Goal: Task Accomplishment & Management: Manage account settings

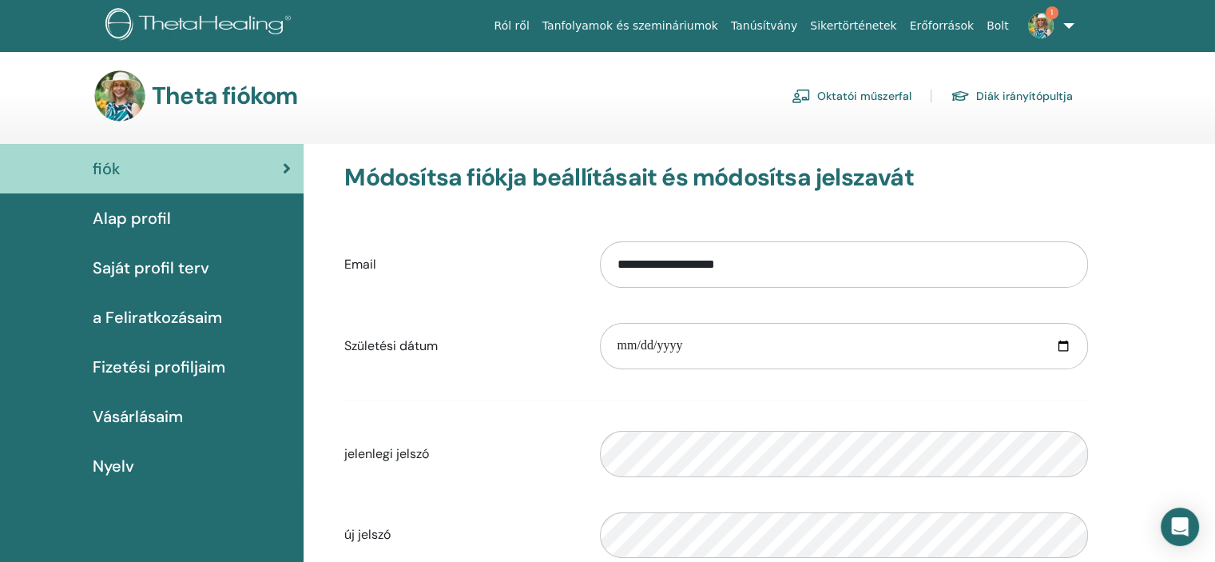
click at [849, 97] on link "Oktatói műszerfal" at bounding box center [852, 96] width 120 height 26
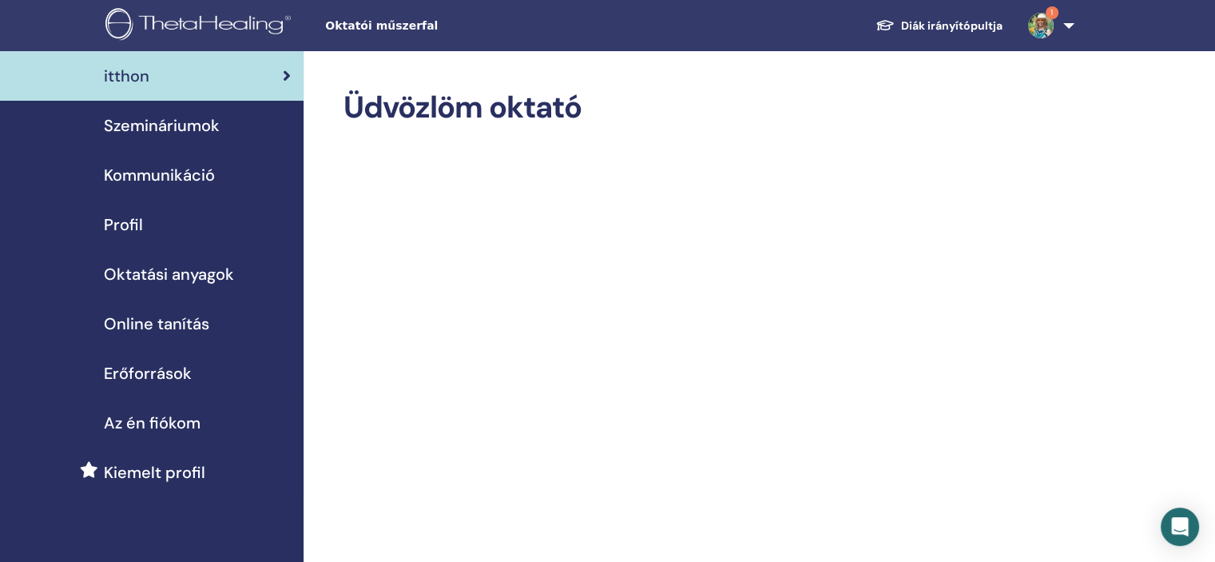
click at [160, 128] on span "Szemináriumok" at bounding box center [162, 125] width 116 height 24
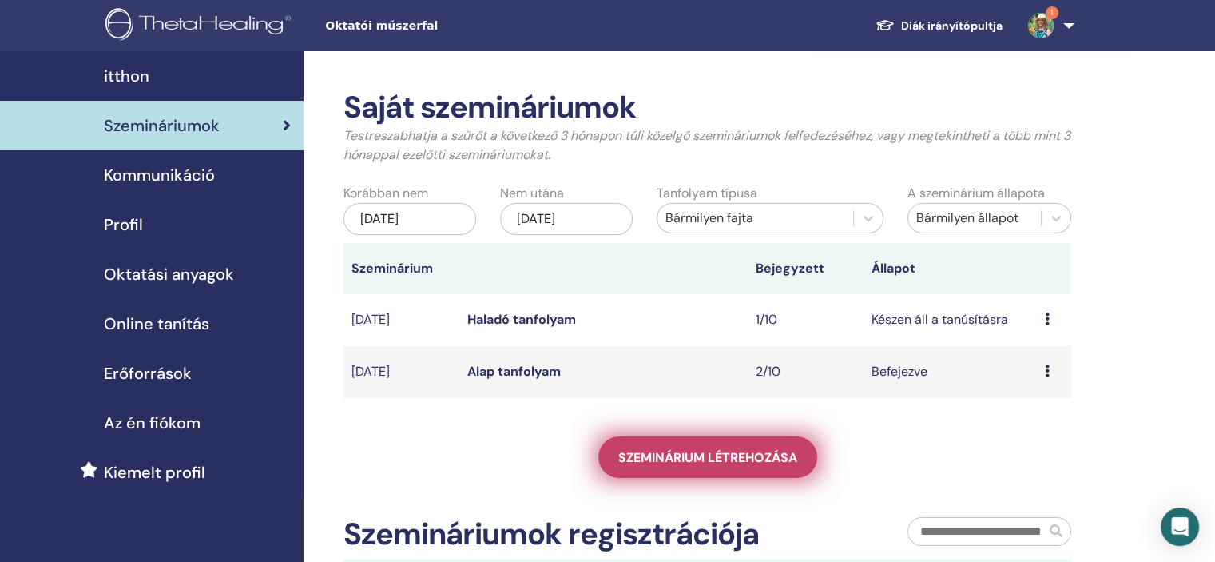
click at [678, 461] on span "Szeminárium létrehozása" at bounding box center [708, 457] width 179 height 17
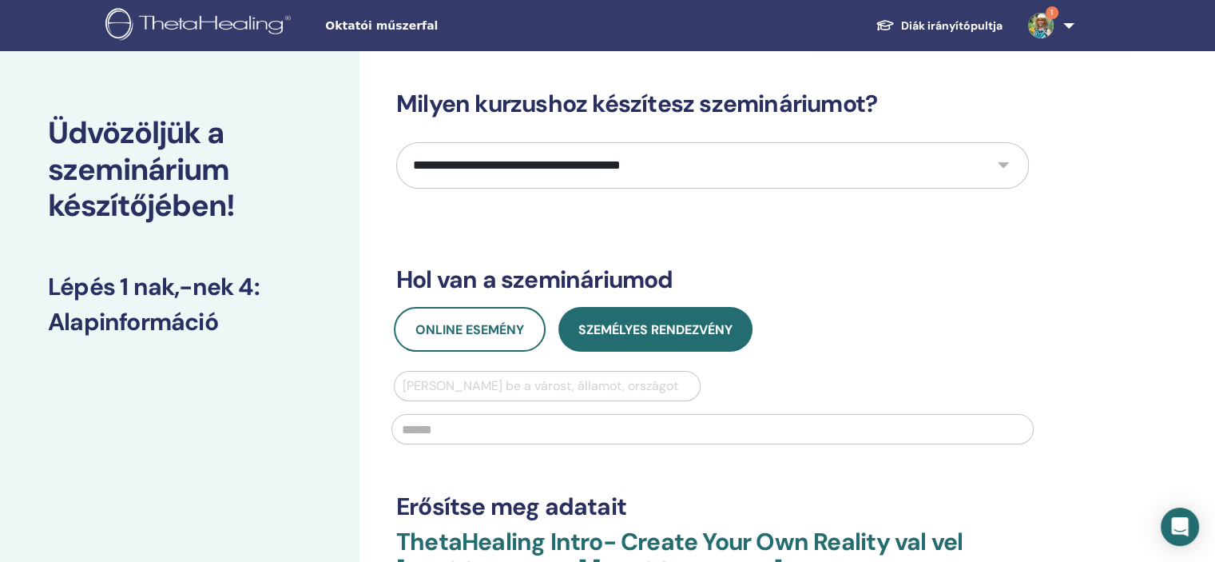
click at [1003, 167] on select "**********" at bounding box center [712, 165] width 633 height 46
select select "**"
click at [396, 142] on select "**********" at bounding box center [712, 165] width 633 height 46
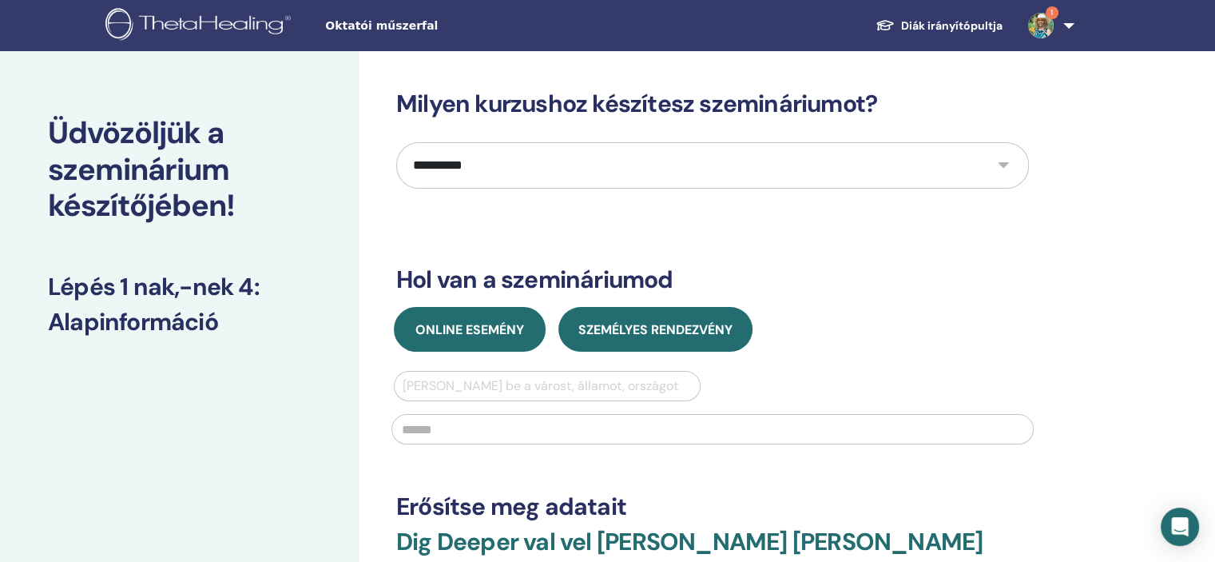
click at [445, 325] on span "Online esemény" at bounding box center [470, 329] width 109 height 17
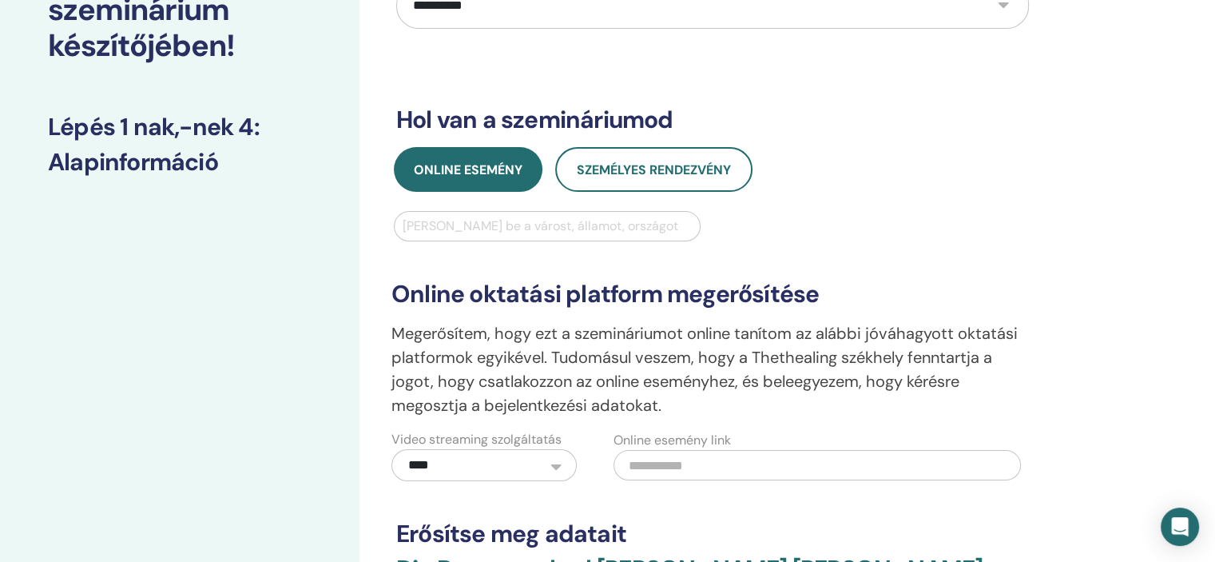
scroll to position [320, 0]
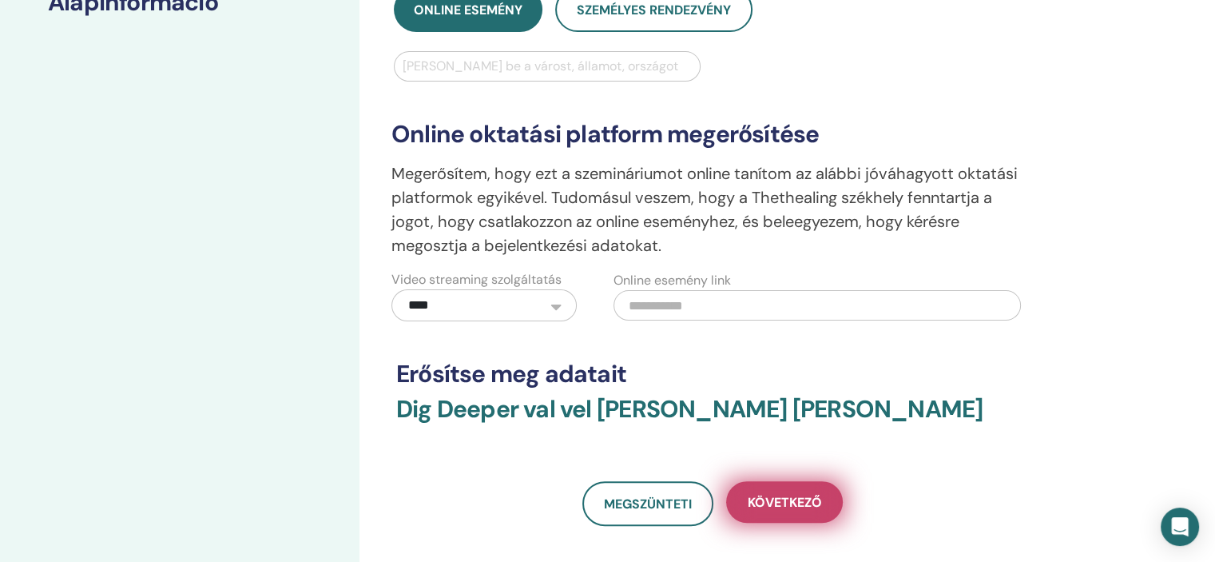
click at [777, 495] on span "Következő" at bounding box center [785, 502] width 74 height 17
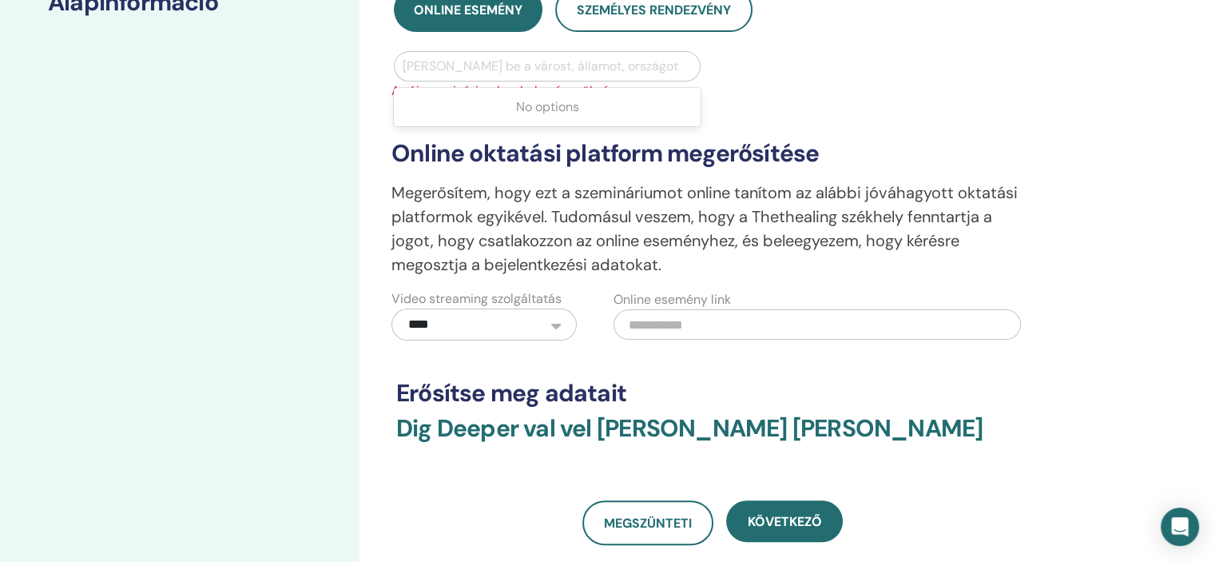
click at [476, 68] on div at bounding box center [547, 66] width 289 height 22
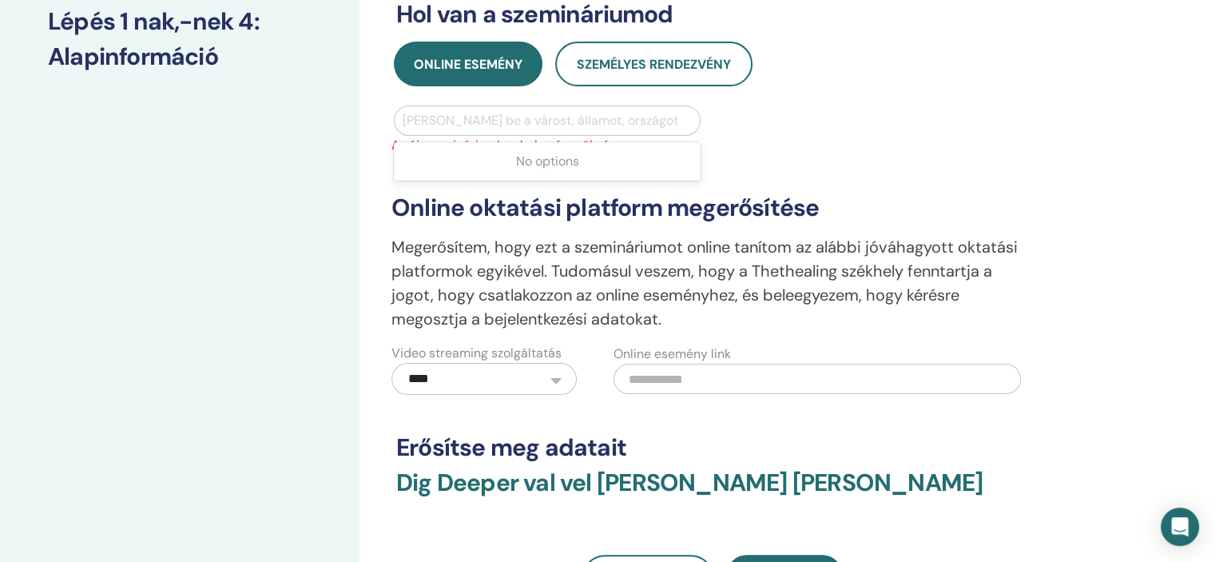
scroll to position [240, 0]
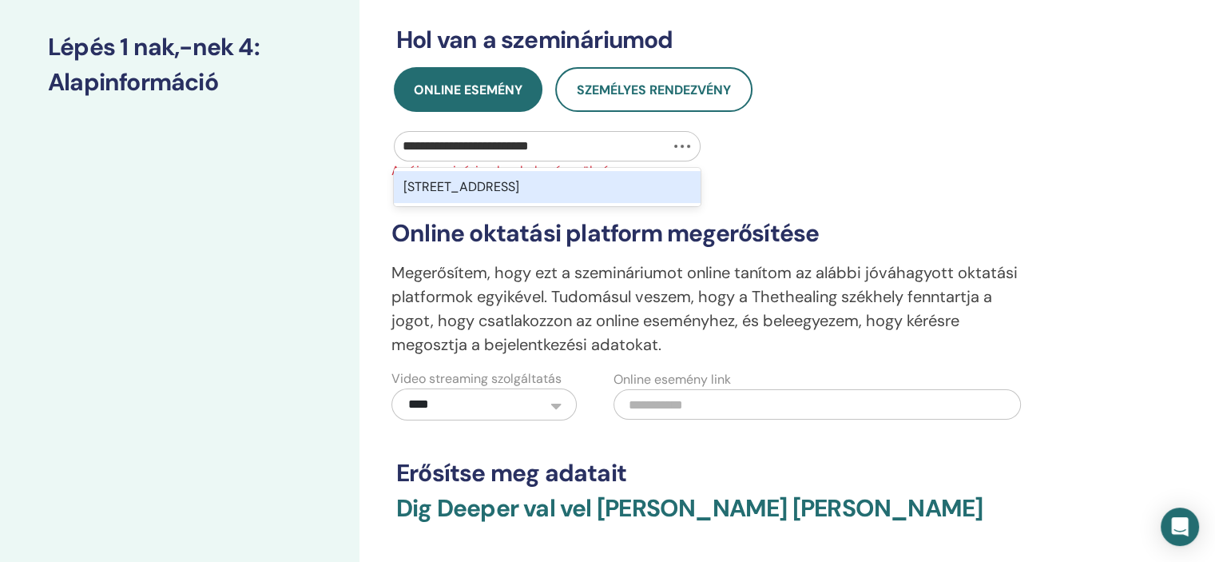
type input "**********"
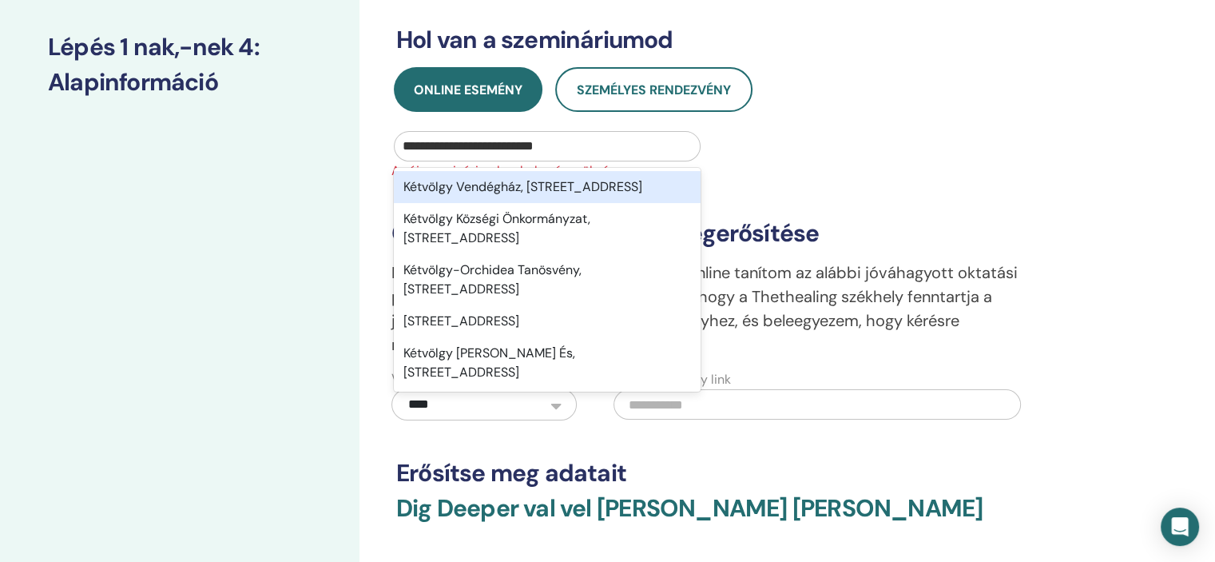
click at [499, 185] on div "Kétvölgy Vendégház, 9982, Kétvölgy, Szentgotthárdi járás, Vas, Fő út 36, HUN" at bounding box center [547, 187] width 307 height 32
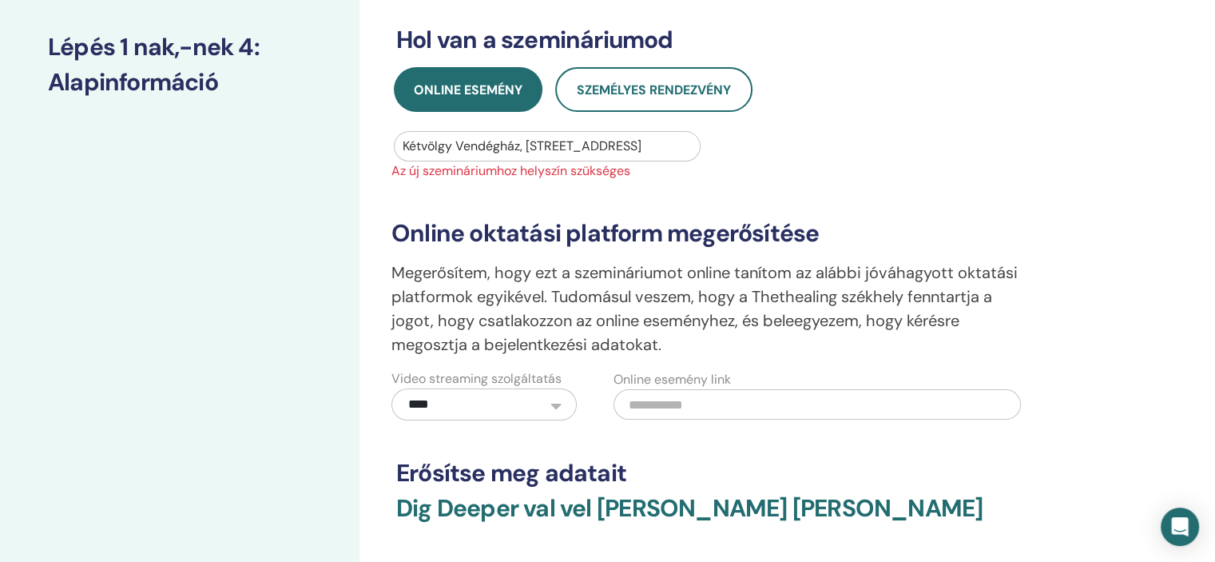
click at [523, 146] on div at bounding box center [547, 146] width 289 height 22
click at [523, 145] on div at bounding box center [547, 146] width 289 height 22
click at [521, 144] on div at bounding box center [547, 146] width 289 height 22
click at [521, 142] on div at bounding box center [547, 146] width 289 height 22
drag, startPoint x: 685, startPoint y: 138, endPoint x: 616, endPoint y: 144, distance: 69.0
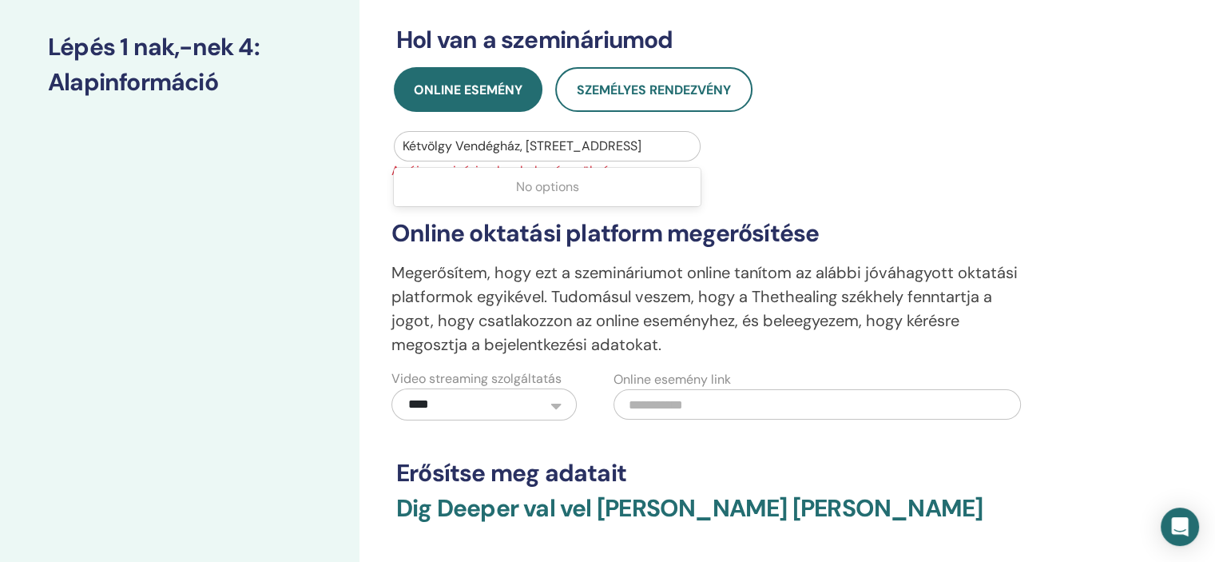
click at [616, 144] on div at bounding box center [547, 146] width 289 height 22
click at [542, 194] on div "No options" at bounding box center [547, 187] width 307 height 32
drag, startPoint x: 402, startPoint y: 143, endPoint x: 464, endPoint y: 143, distance: 62.3
click at [464, 143] on div at bounding box center [547, 146] width 289 height 22
click at [481, 143] on div at bounding box center [547, 146] width 289 height 22
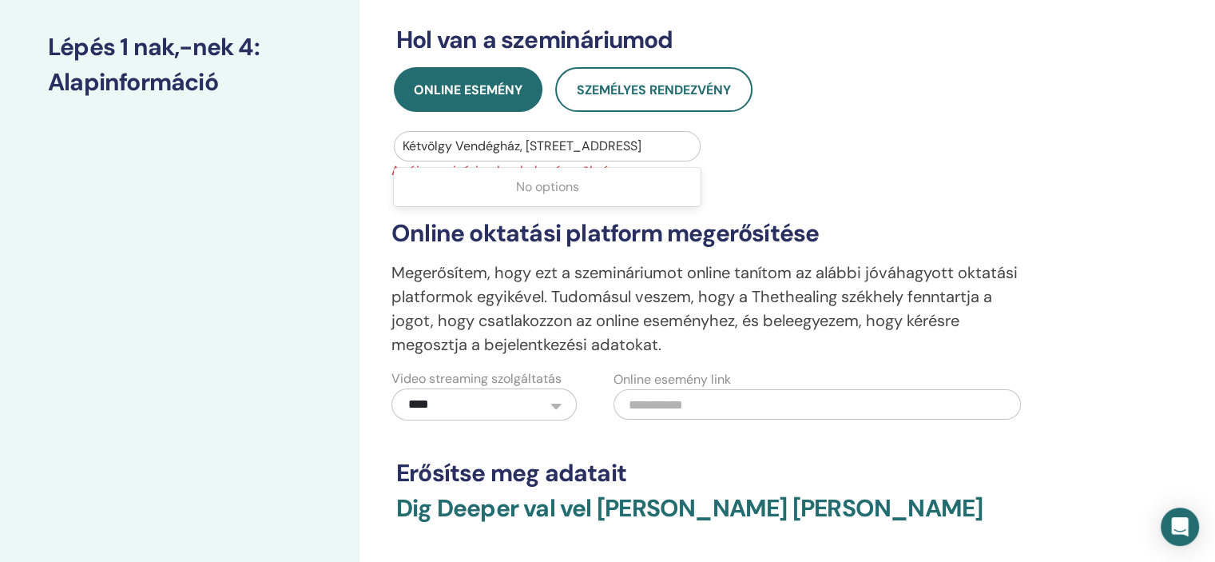
click at [481, 143] on div at bounding box center [547, 146] width 289 height 22
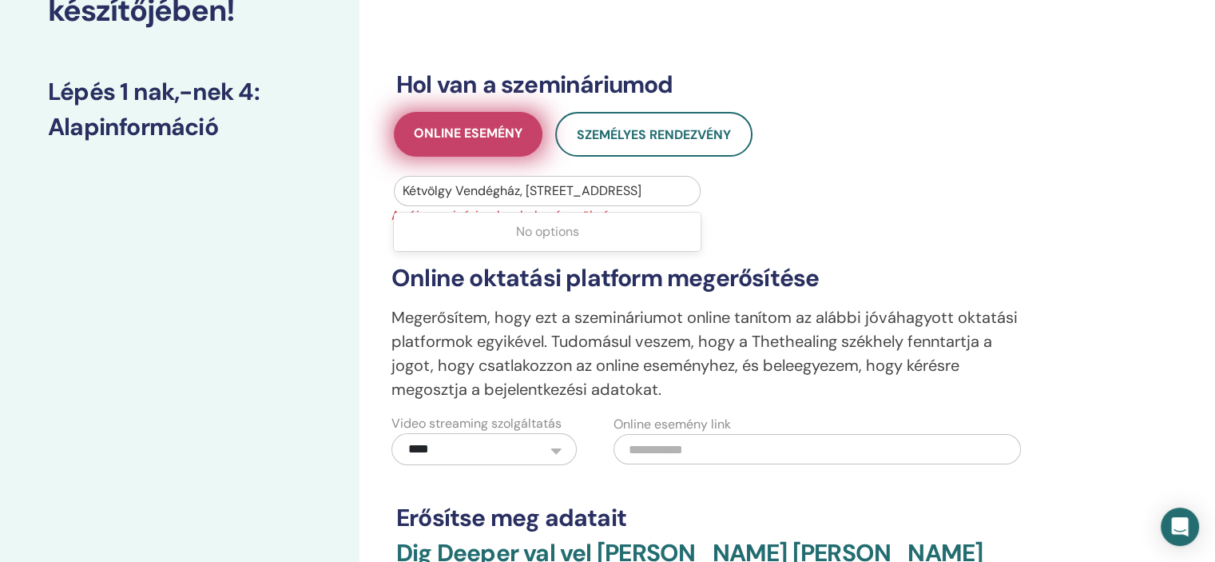
scroll to position [160, 0]
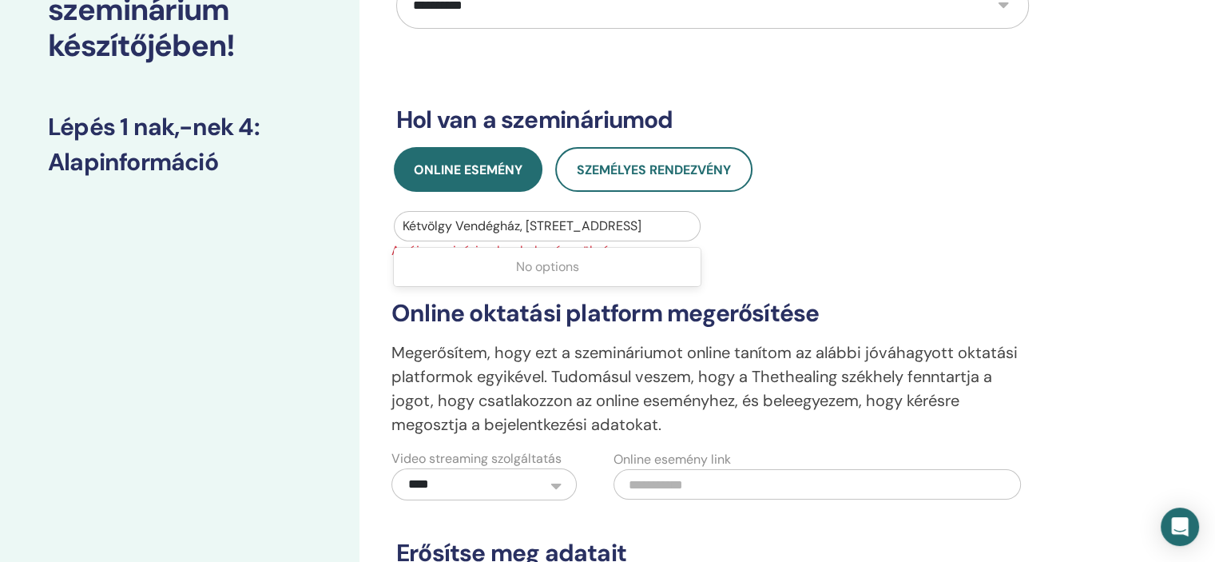
click at [499, 223] on div at bounding box center [547, 226] width 289 height 22
drag, startPoint x: 685, startPoint y: 218, endPoint x: 422, endPoint y: 221, distance: 262.9
click at [422, 221] on div at bounding box center [547, 226] width 289 height 22
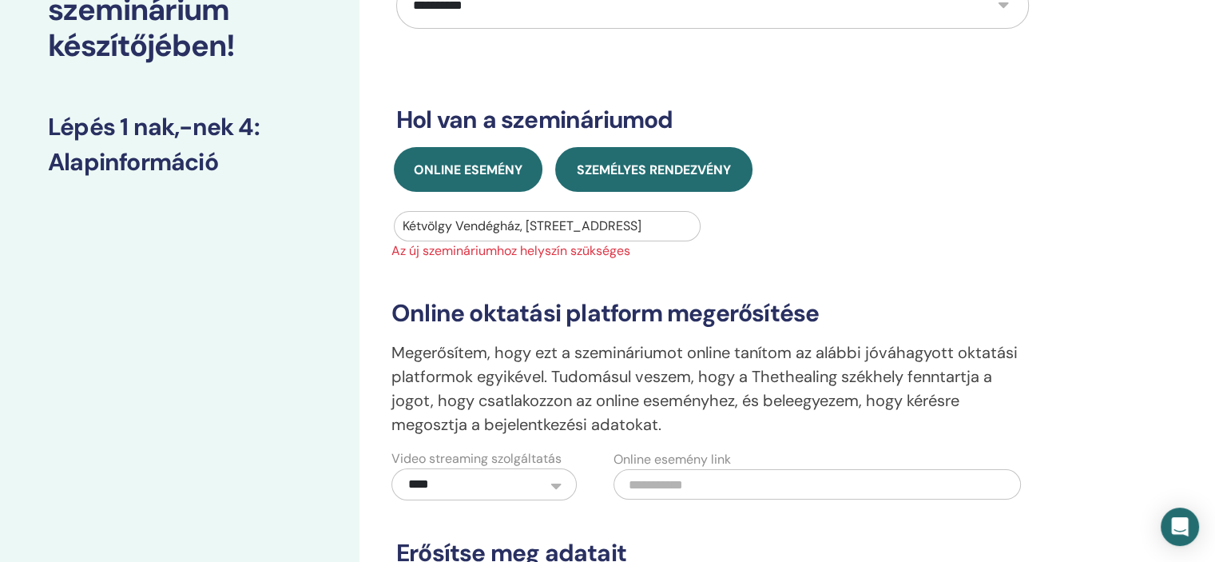
click at [557, 168] on button "Személyes rendezvény" at bounding box center [653, 169] width 197 height 45
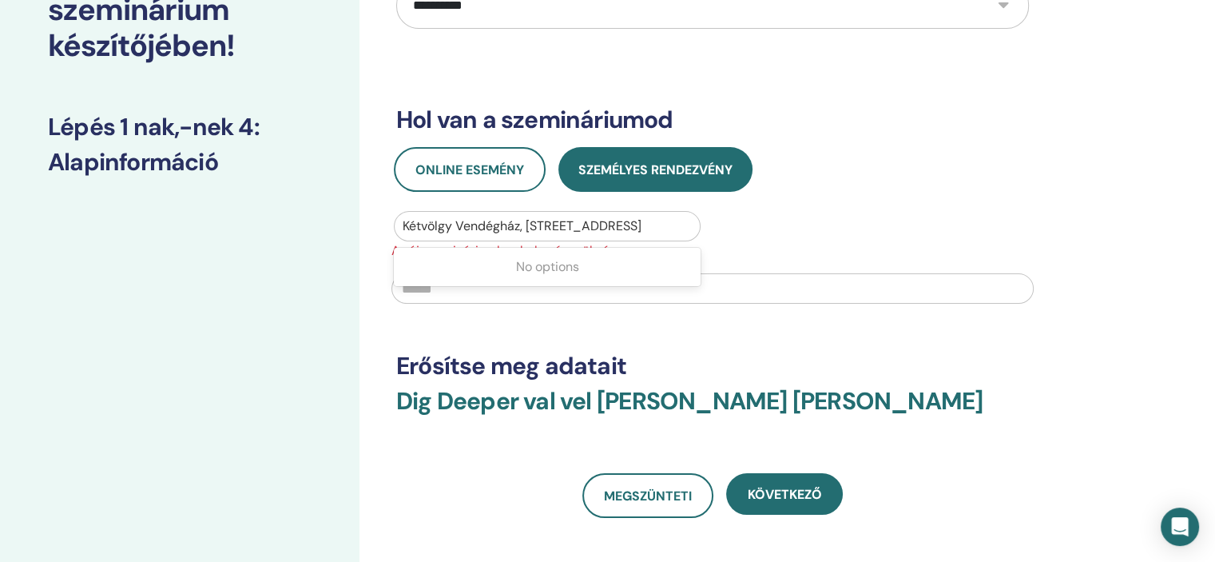
click at [679, 219] on div at bounding box center [547, 226] width 289 height 22
click at [541, 228] on div at bounding box center [547, 226] width 289 height 22
click at [536, 223] on div at bounding box center [547, 226] width 289 height 22
drag, startPoint x: 532, startPoint y: 223, endPoint x: 511, endPoint y: 223, distance: 20.8
click at [530, 223] on div at bounding box center [547, 226] width 289 height 22
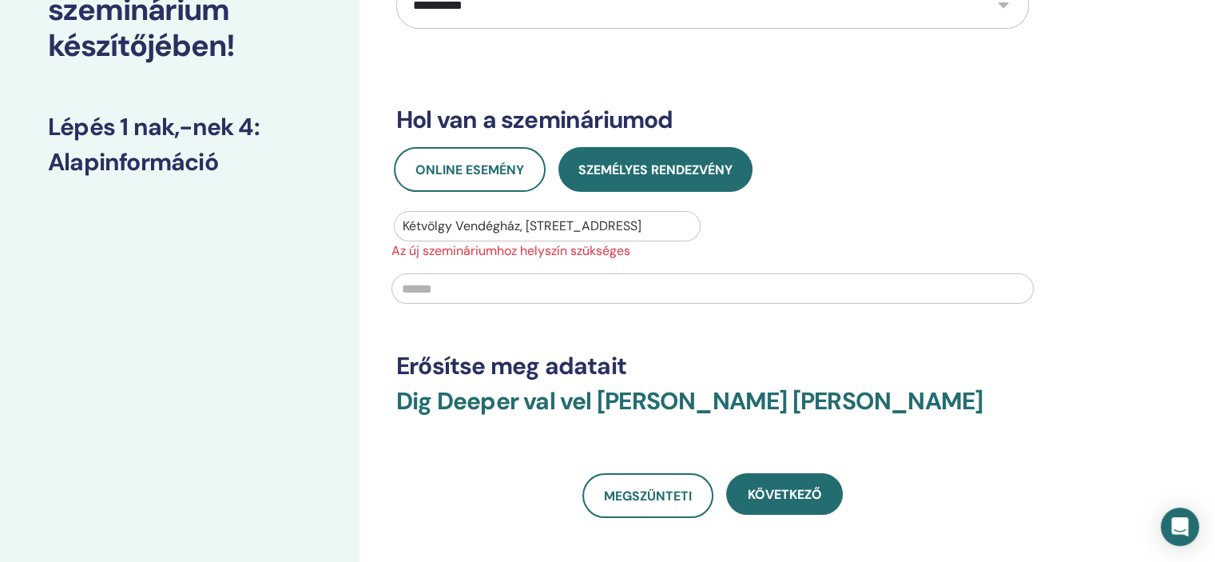
click at [511, 223] on div at bounding box center [547, 226] width 289 height 22
click at [514, 220] on div at bounding box center [547, 226] width 289 height 22
click at [515, 221] on div at bounding box center [547, 226] width 289 height 22
click at [520, 221] on div at bounding box center [547, 226] width 289 height 22
click at [519, 169] on span "Online esemény" at bounding box center [470, 169] width 109 height 17
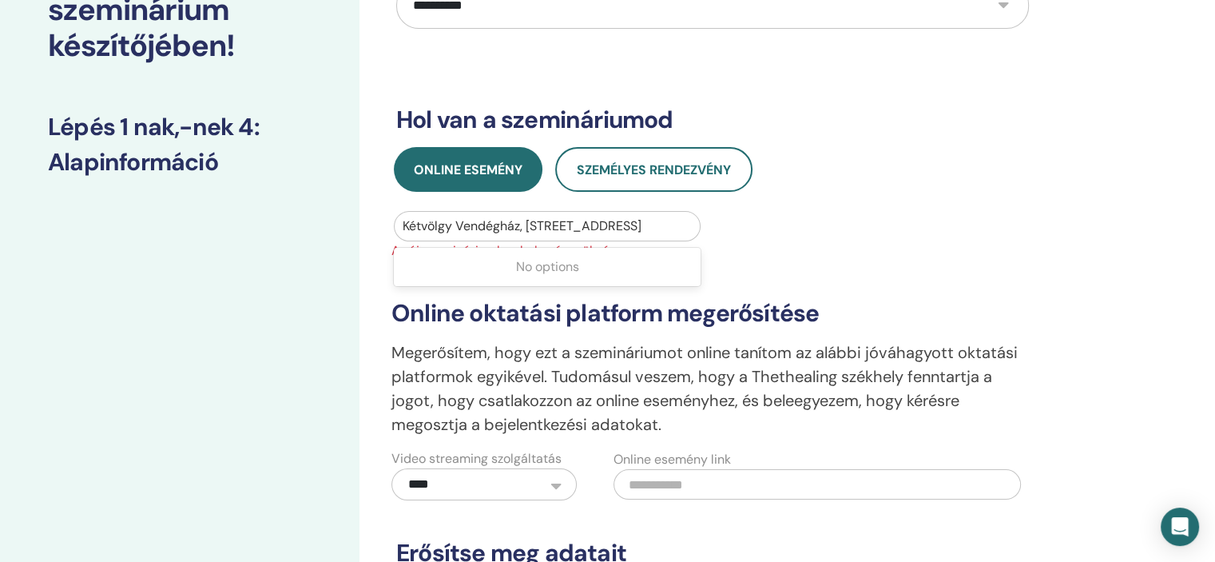
click at [521, 213] on div "Kétvölgy Vendégház, 9982, Kétvölgy, Szentgotthárdi járás, Vas, Fő út 36, HUN" at bounding box center [547, 226] width 305 height 29
click at [535, 268] on div "No options" at bounding box center [547, 267] width 307 height 32
click at [527, 233] on div at bounding box center [547, 226] width 289 height 22
click at [525, 229] on div at bounding box center [547, 226] width 289 height 22
click at [525, 227] on div at bounding box center [547, 226] width 289 height 22
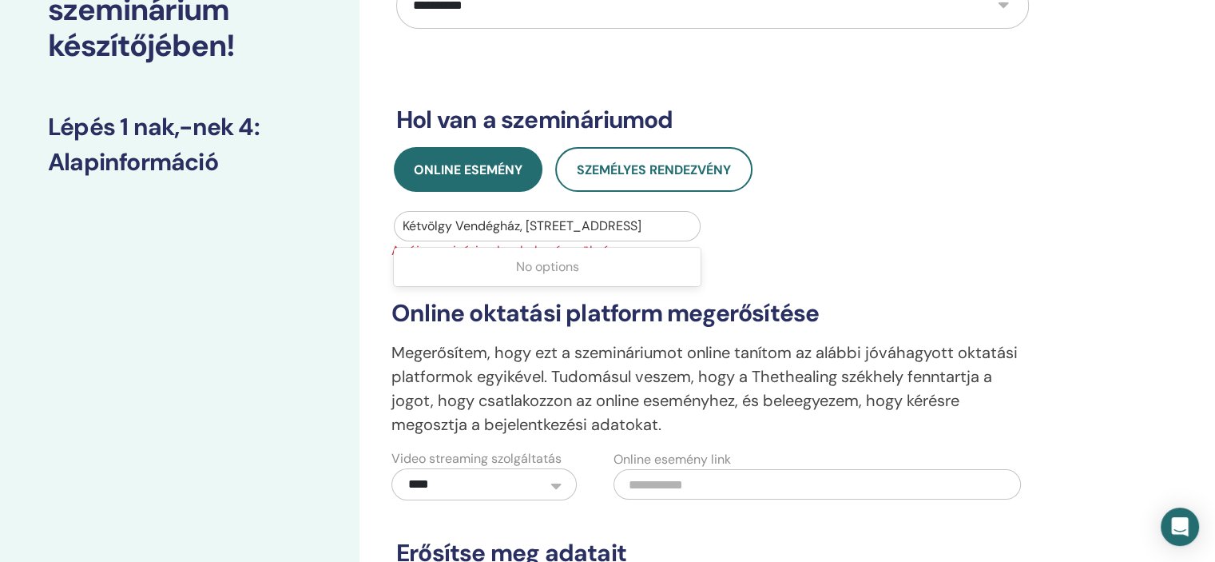
click at [524, 226] on div at bounding box center [547, 226] width 289 height 22
click at [613, 276] on div "No options" at bounding box center [547, 267] width 307 height 32
click at [684, 230] on div at bounding box center [547, 226] width 289 height 22
click at [684, 229] on div at bounding box center [547, 226] width 289 height 22
drag, startPoint x: 684, startPoint y: 229, endPoint x: 642, endPoint y: 220, distance: 42.5
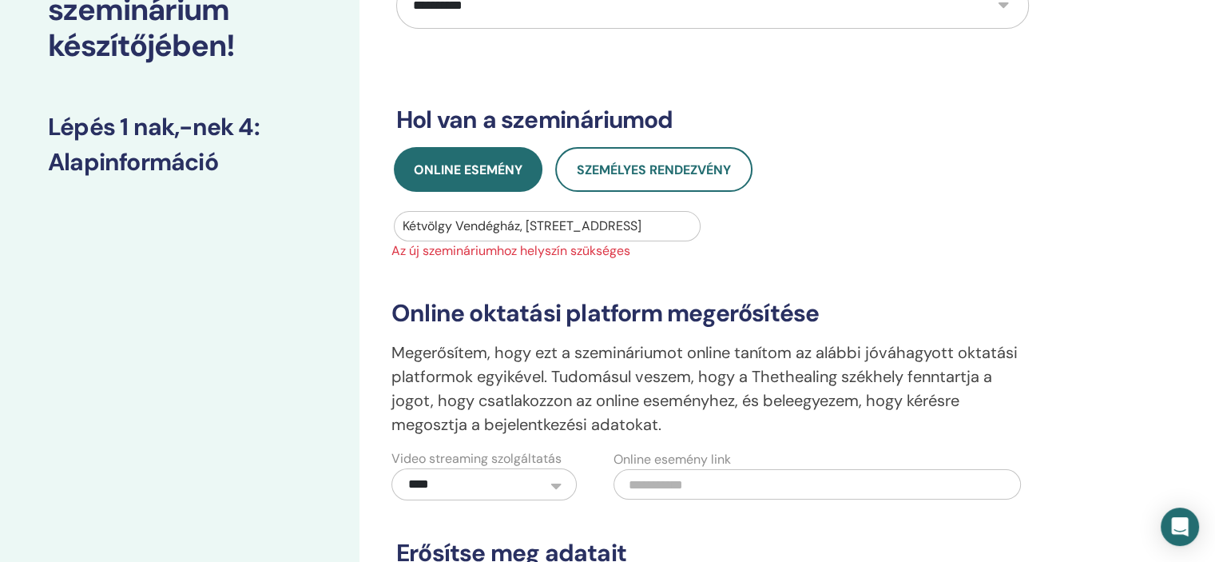
click at [642, 220] on div at bounding box center [547, 226] width 289 height 22
type input "*********"
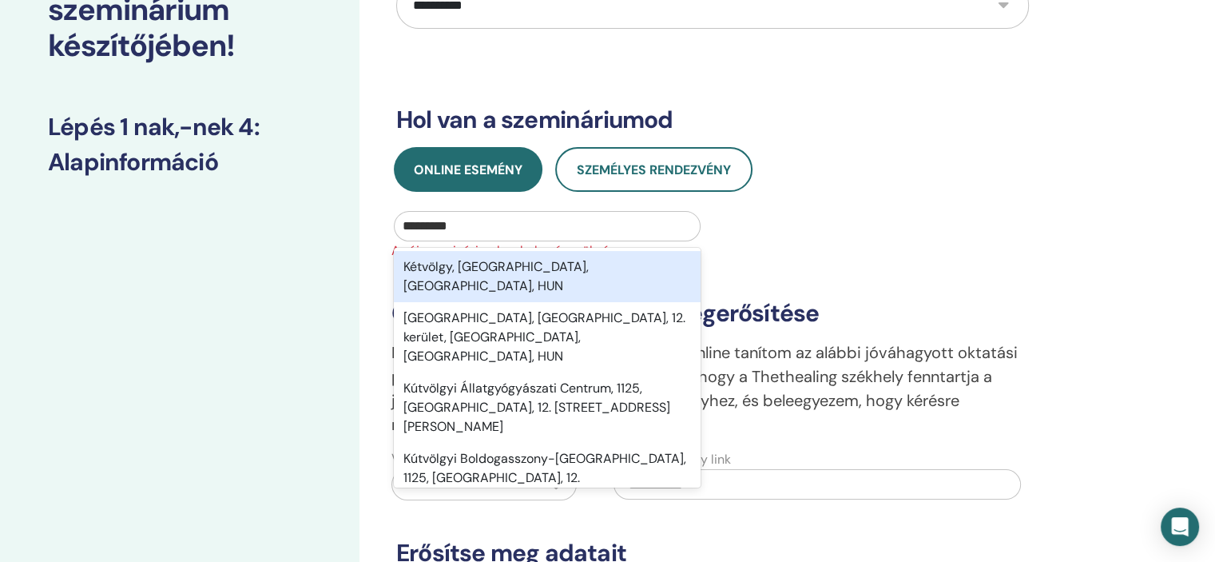
click at [537, 271] on div "Kétvölgy, Szentgotthárdi járás, Vas, HUN" at bounding box center [547, 276] width 307 height 51
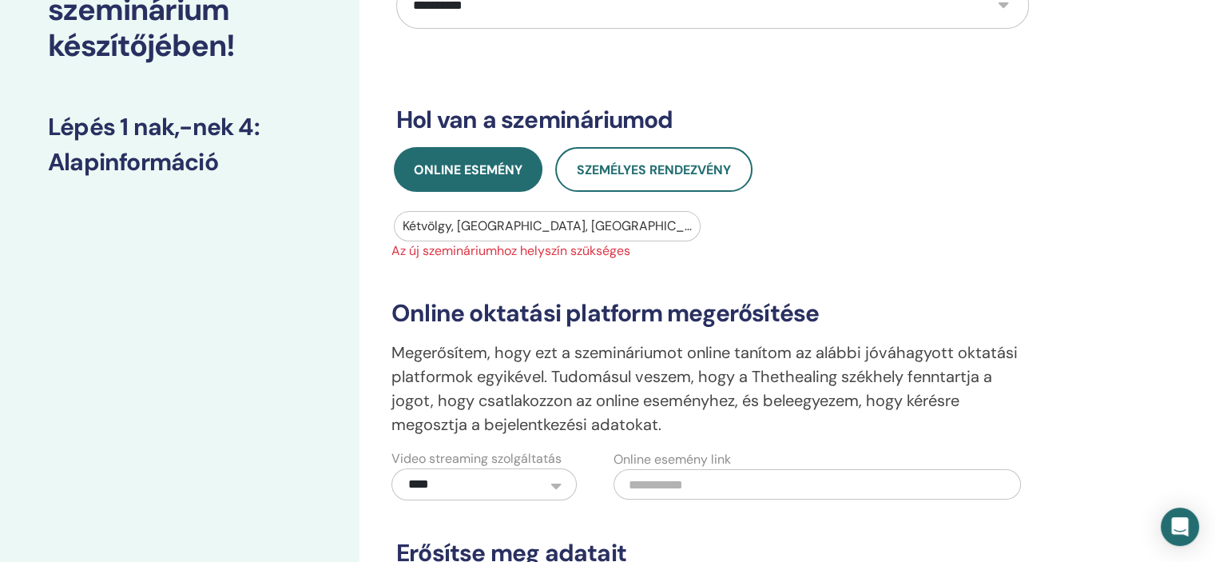
click at [455, 226] on div at bounding box center [547, 226] width 289 height 22
click at [457, 225] on div at bounding box center [547, 226] width 289 height 22
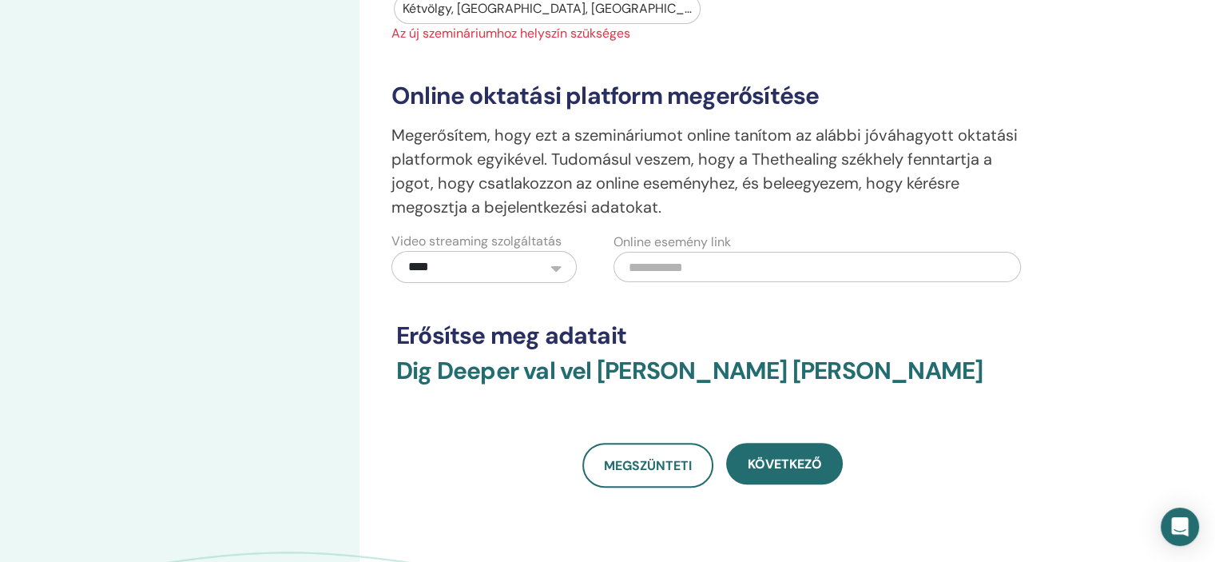
scroll to position [400, 0]
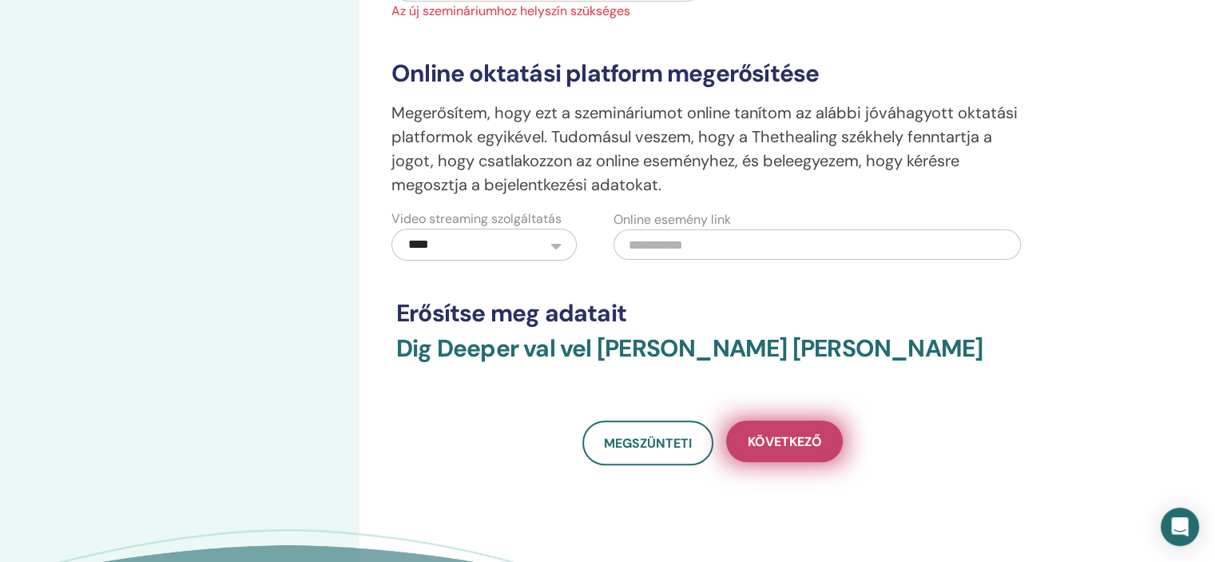
click at [783, 447] on span "Következő" at bounding box center [785, 441] width 74 height 17
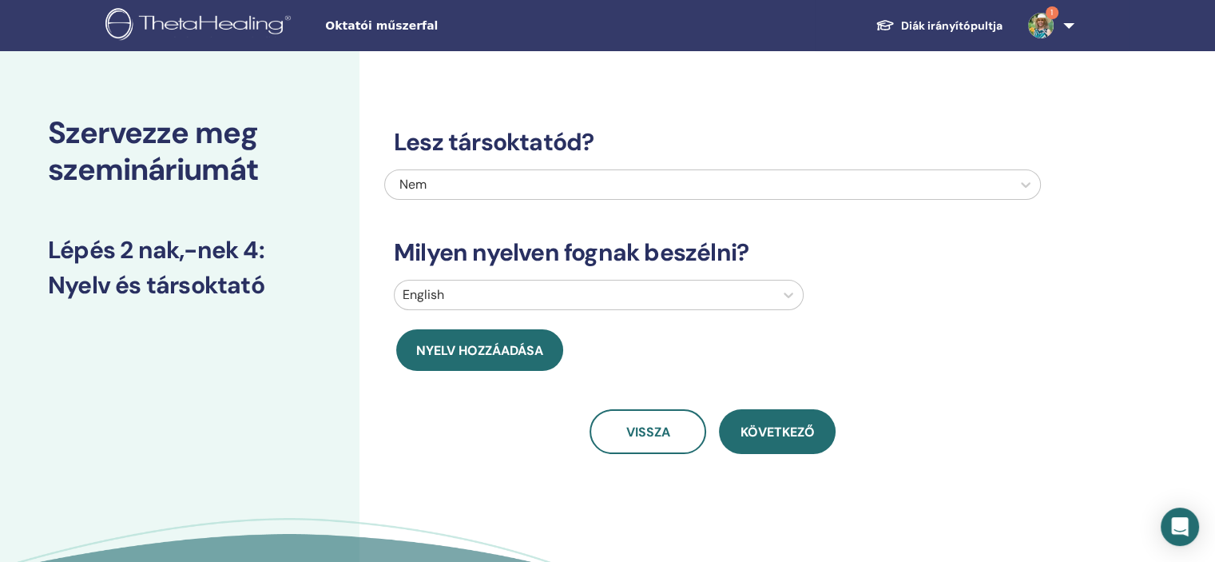
scroll to position [0, 0]
click at [784, 296] on icon at bounding box center [789, 295] width 16 height 16
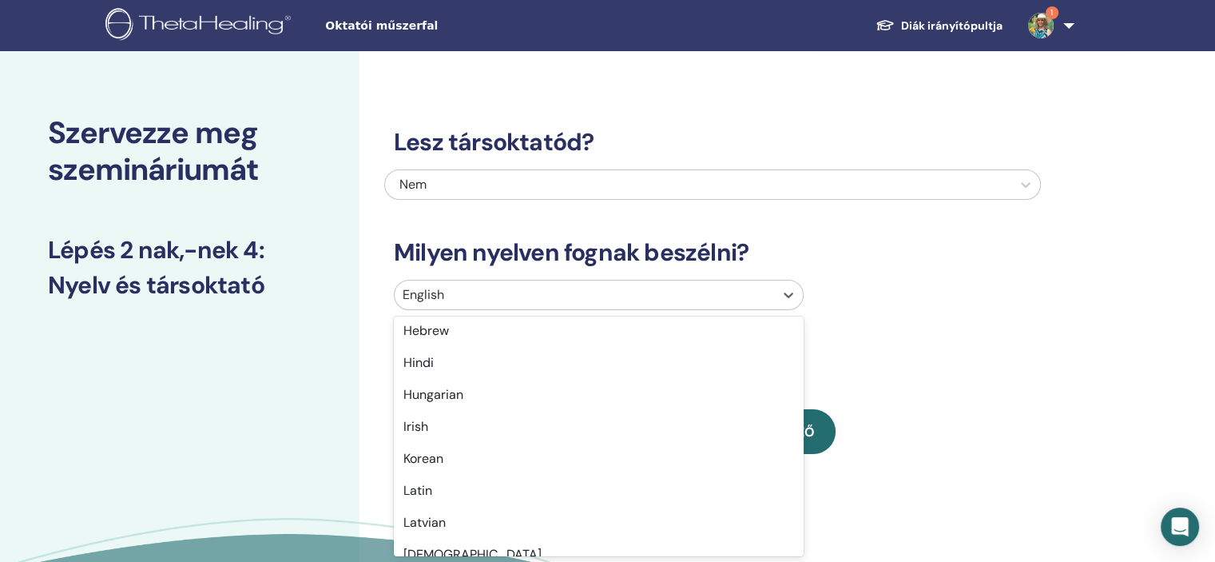
scroll to position [639, 0]
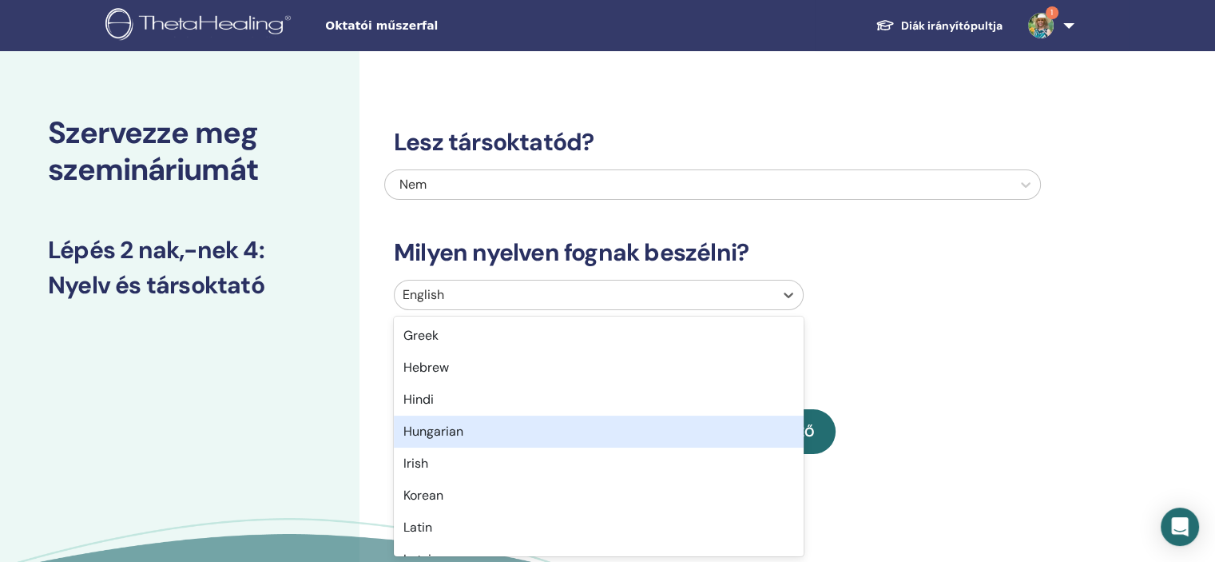
click at [435, 435] on div "Hungarian" at bounding box center [599, 432] width 410 height 32
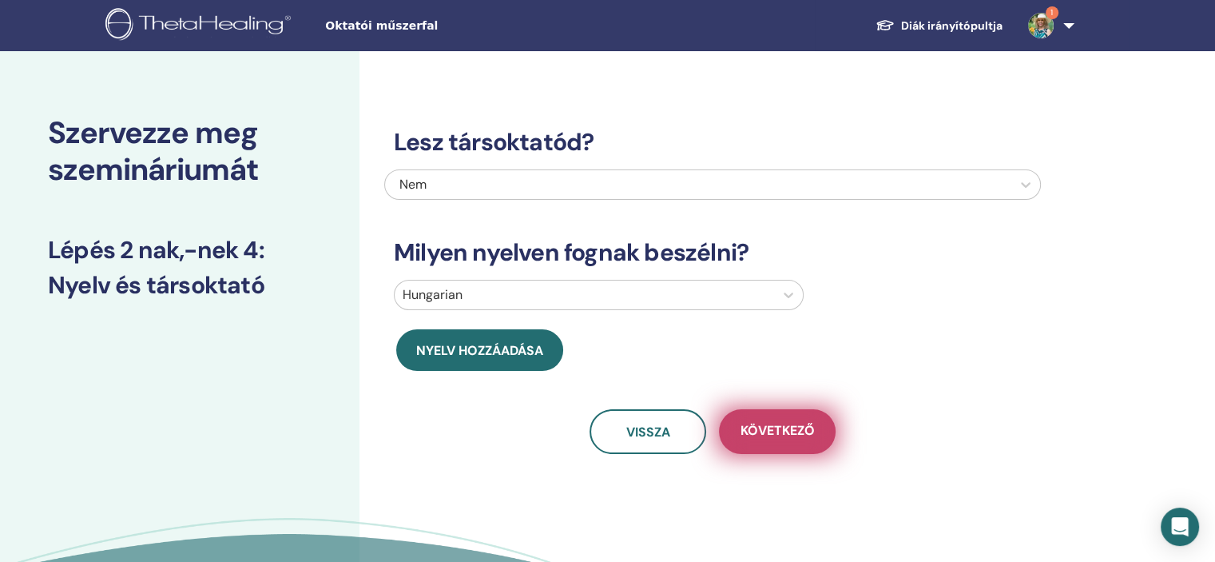
click at [793, 438] on span "Következő" at bounding box center [778, 432] width 74 height 20
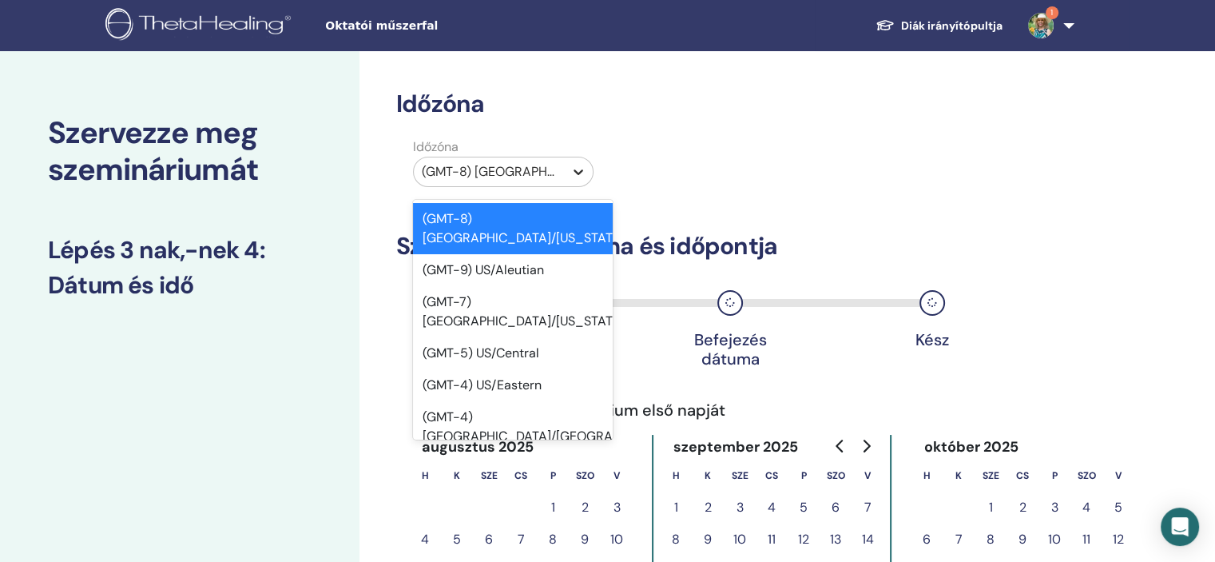
click at [578, 171] on icon at bounding box center [579, 172] width 16 height 16
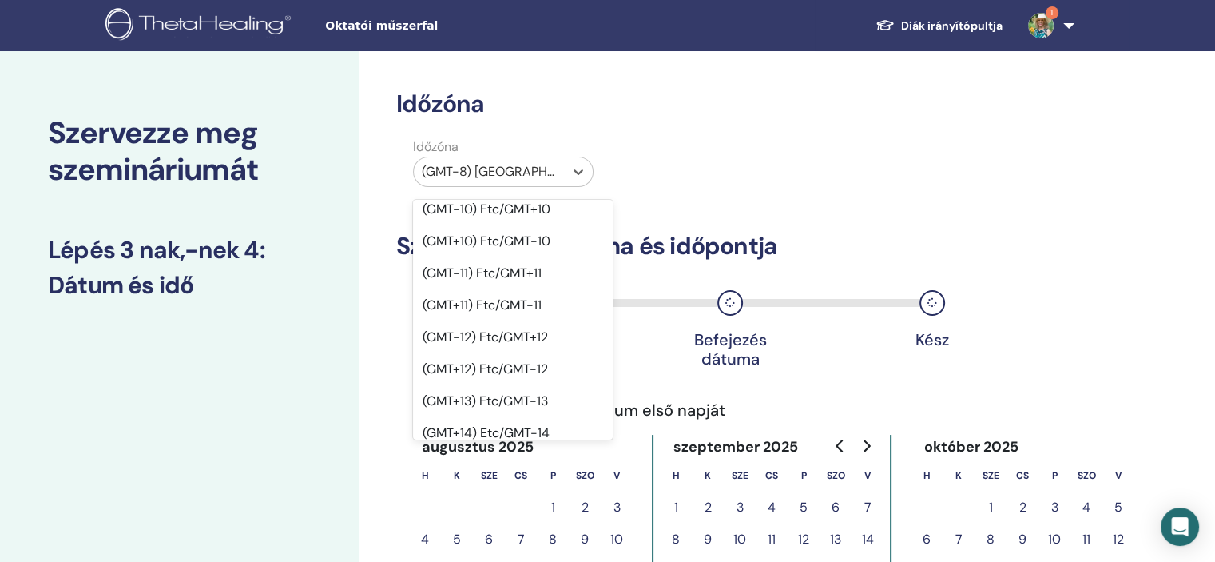
scroll to position [799, 0]
click at [482, 446] on div "(GMT-2) Etc/GMT+2" at bounding box center [513, 462] width 200 height 32
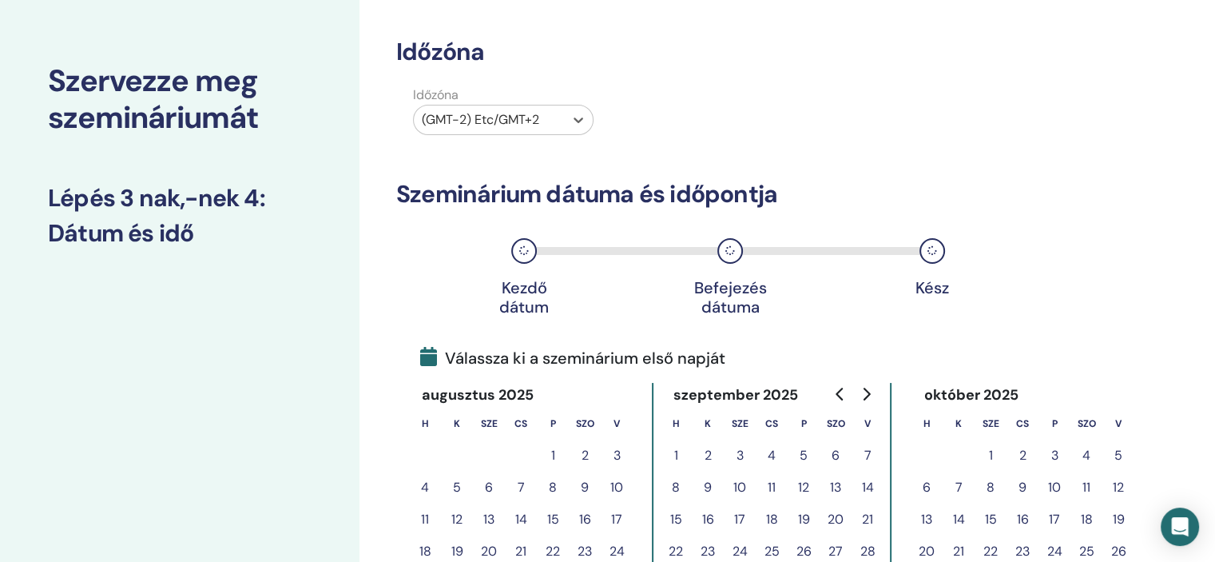
scroll to position [80, 0]
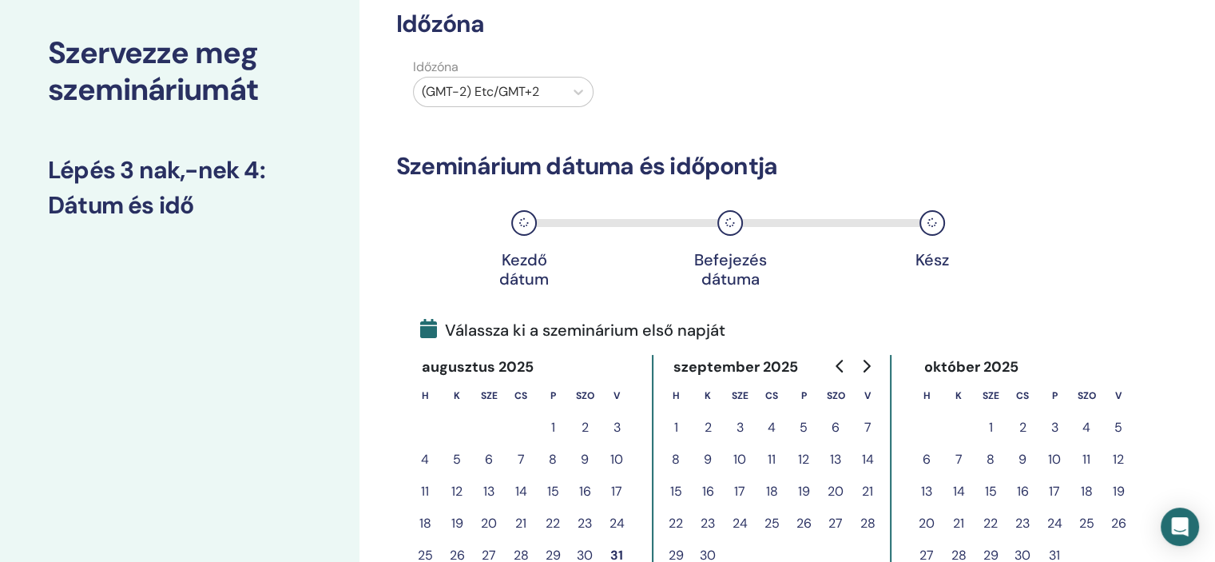
click at [769, 423] on button "4" at bounding box center [772, 428] width 32 height 32
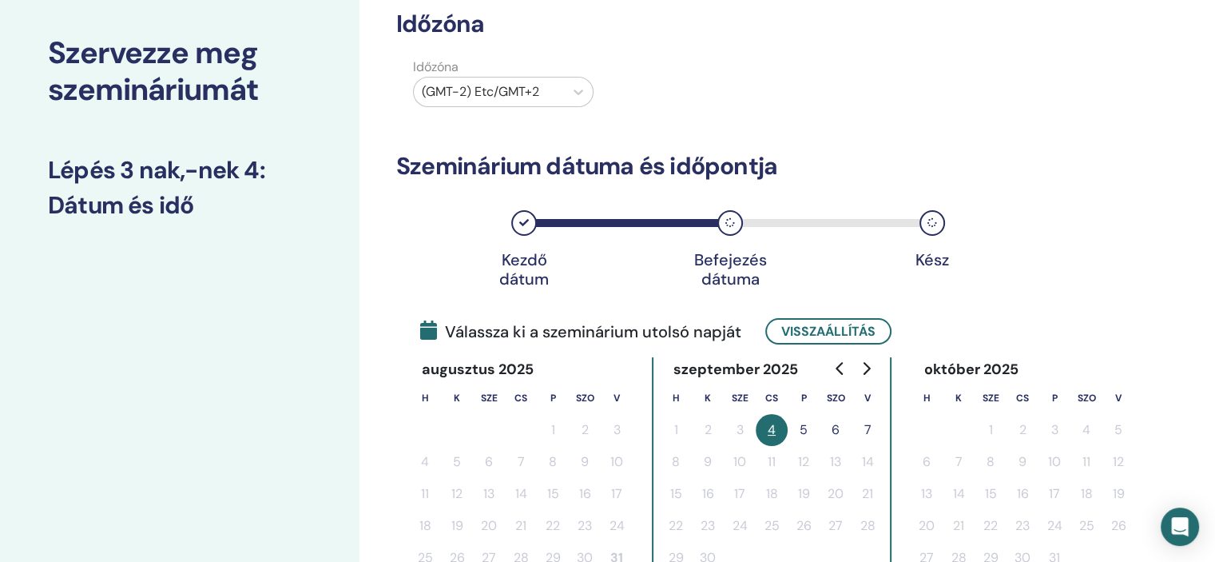
click at [802, 428] on button "5" at bounding box center [804, 430] width 32 height 32
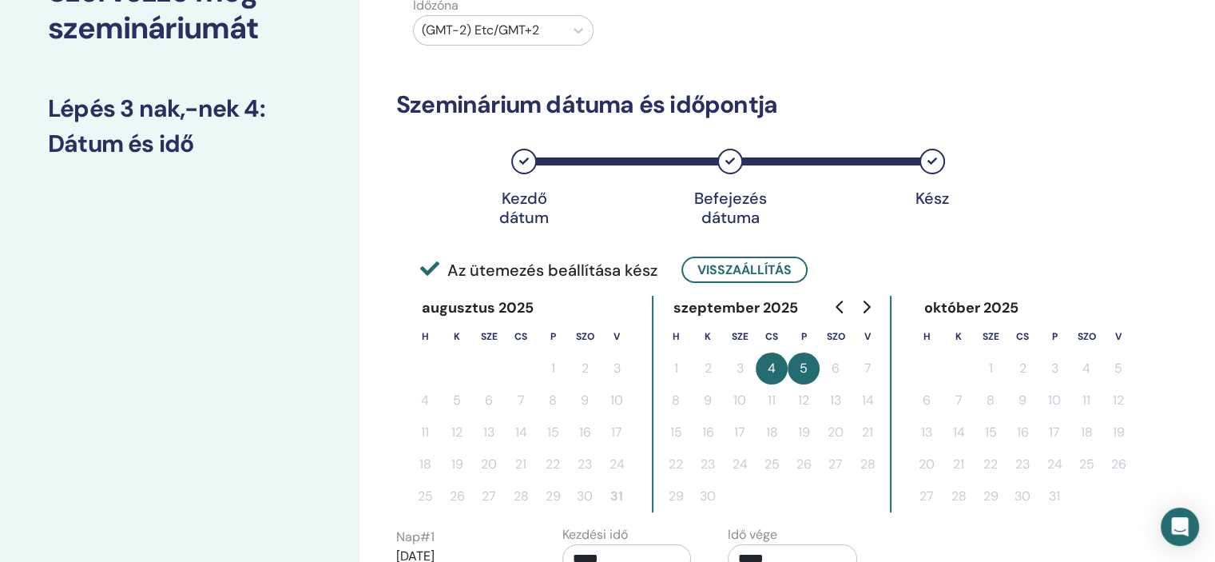
scroll to position [240, 0]
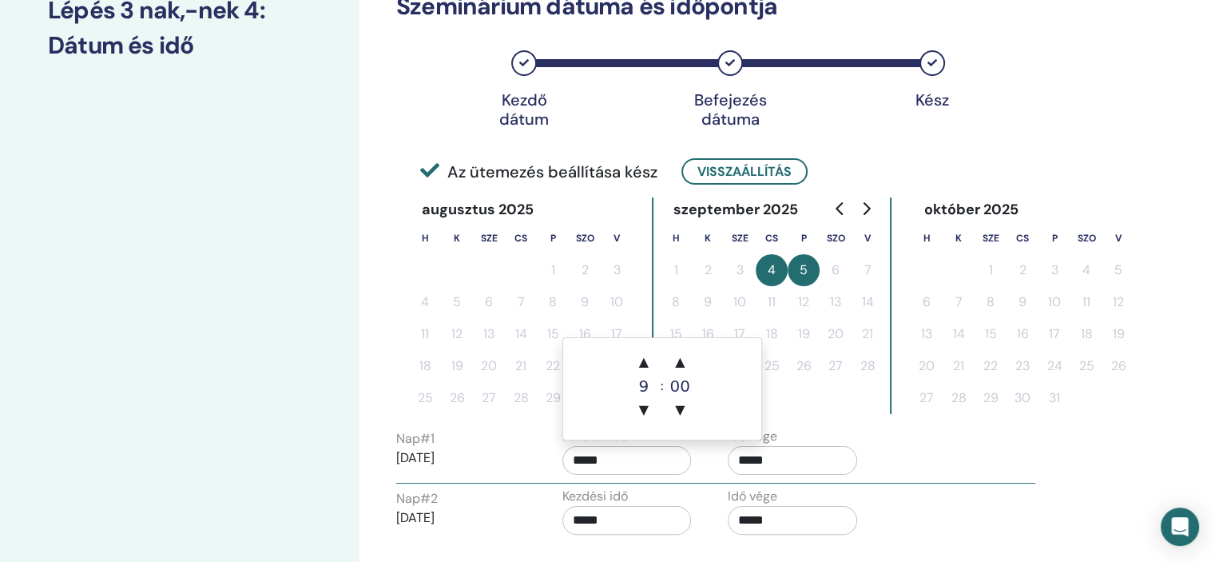
click at [591, 459] on input "*****" at bounding box center [627, 460] width 129 height 29
click at [646, 360] on span "▲" at bounding box center [644, 362] width 32 height 32
click at [645, 410] on span "▼" at bounding box center [644, 410] width 32 height 32
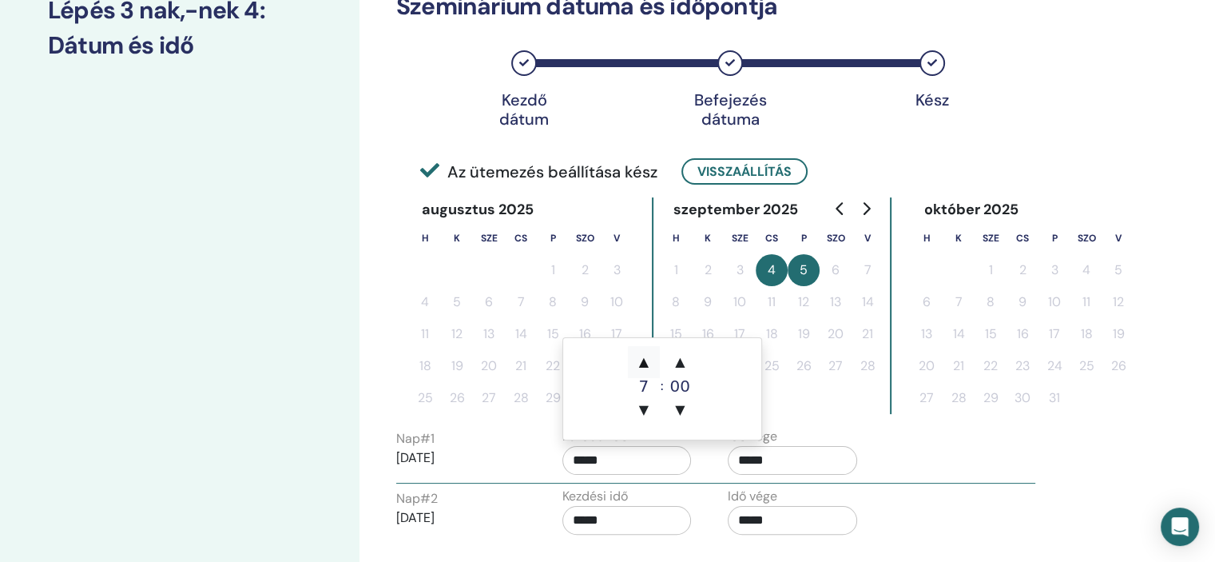
click at [645, 364] on span "▲" at bounding box center [644, 362] width 32 height 32
click at [641, 409] on span "▼" at bounding box center [644, 410] width 32 height 32
click at [643, 410] on span "▼" at bounding box center [644, 410] width 32 height 32
click at [643, 368] on span "▲" at bounding box center [644, 362] width 32 height 32
click at [642, 363] on span "▲" at bounding box center [644, 362] width 32 height 32
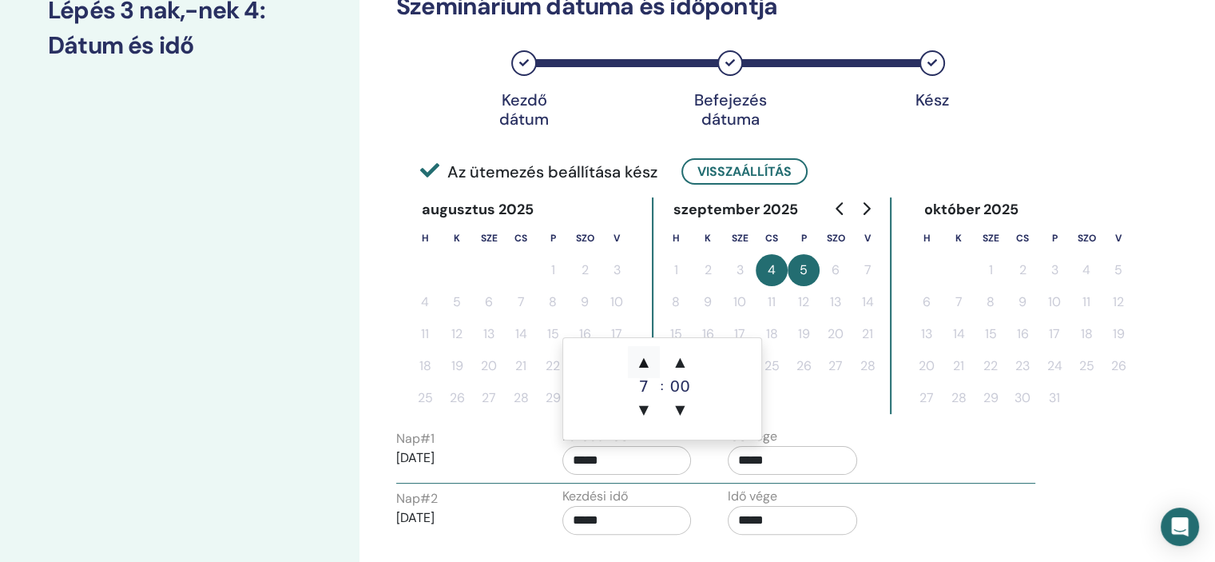
type input "*****"
click at [779, 455] on input "*****" at bounding box center [792, 460] width 129 height 29
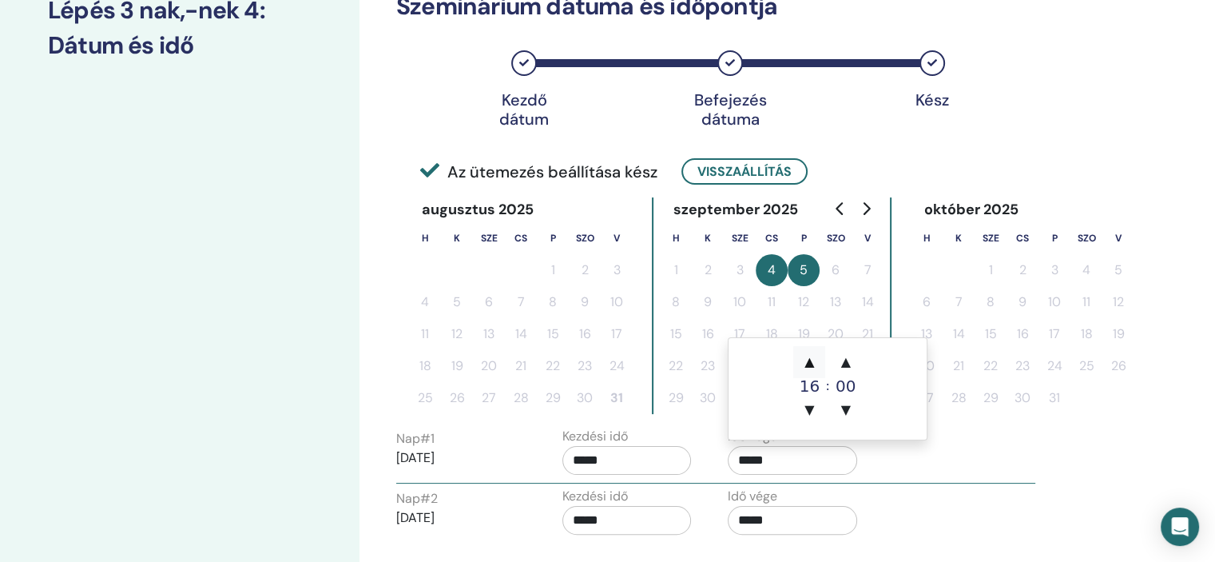
click at [812, 364] on span "▲" at bounding box center [810, 362] width 32 height 32
click at [809, 408] on span "▼" at bounding box center [810, 410] width 32 height 32
type input "*****"
click at [623, 516] on input "*****" at bounding box center [627, 520] width 129 height 29
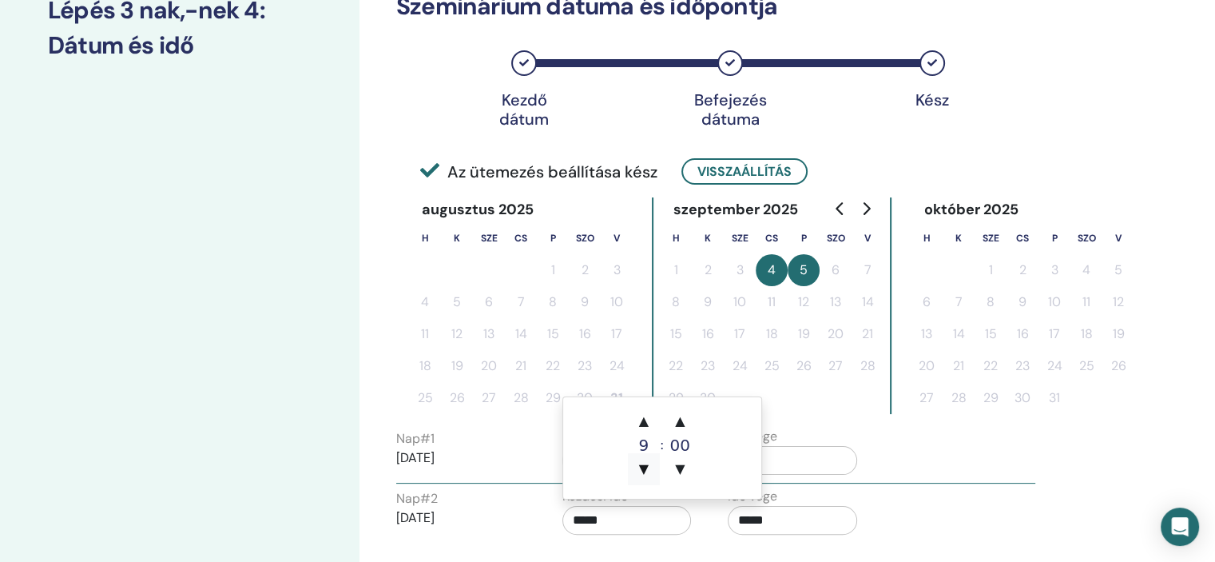
click at [642, 463] on span "▼" at bounding box center [644, 469] width 32 height 32
type input "*****"
click at [774, 523] on input "*****" at bounding box center [792, 520] width 129 height 29
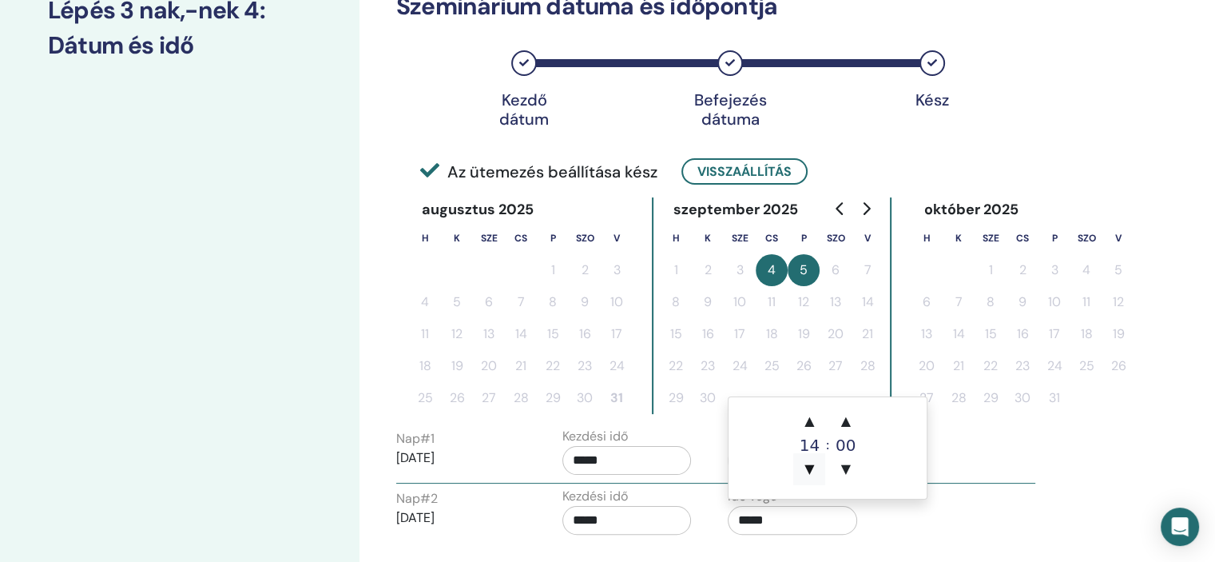
click at [812, 466] on span "▼" at bounding box center [810, 469] width 32 height 32
type input "*****"
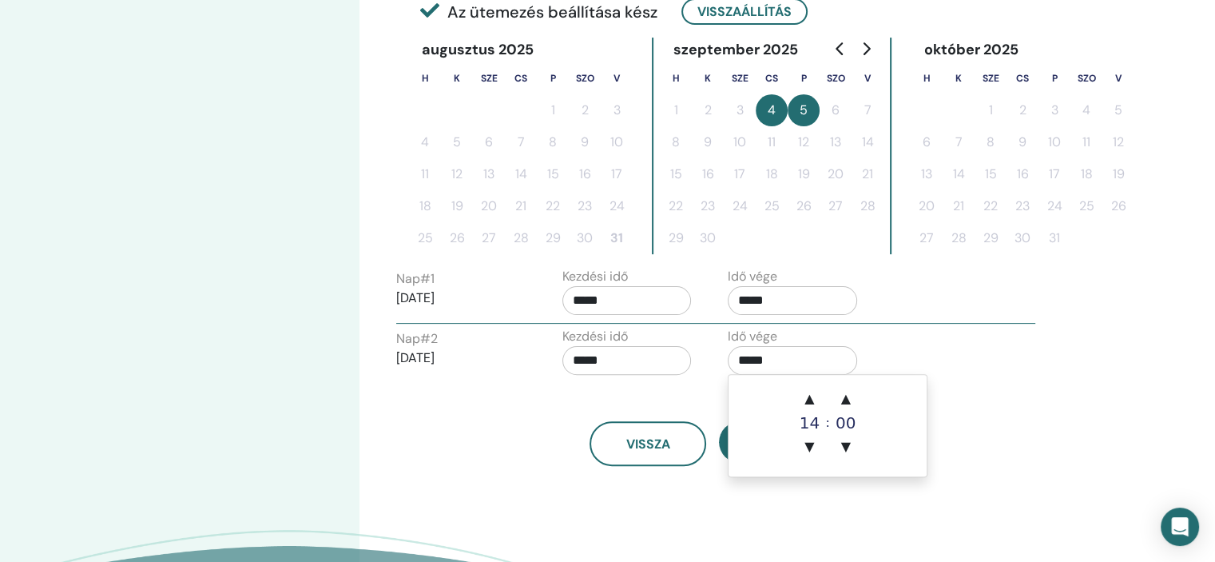
click at [684, 524] on div "Időzóna Időzóna (GMT-2) Etc/GMT+2 Szeminárium dátuma és időpontja Kezdő dátum B…" at bounding box center [765, 171] width 810 height 1038
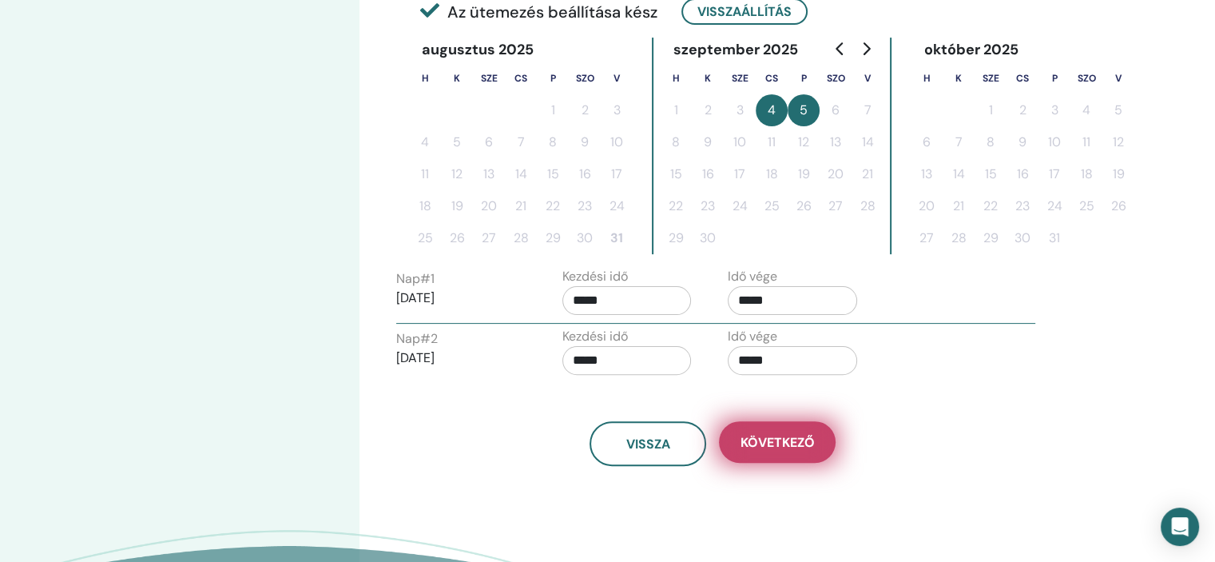
click at [757, 447] on span "Következő" at bounding box center [778, 442] width 74 height 17
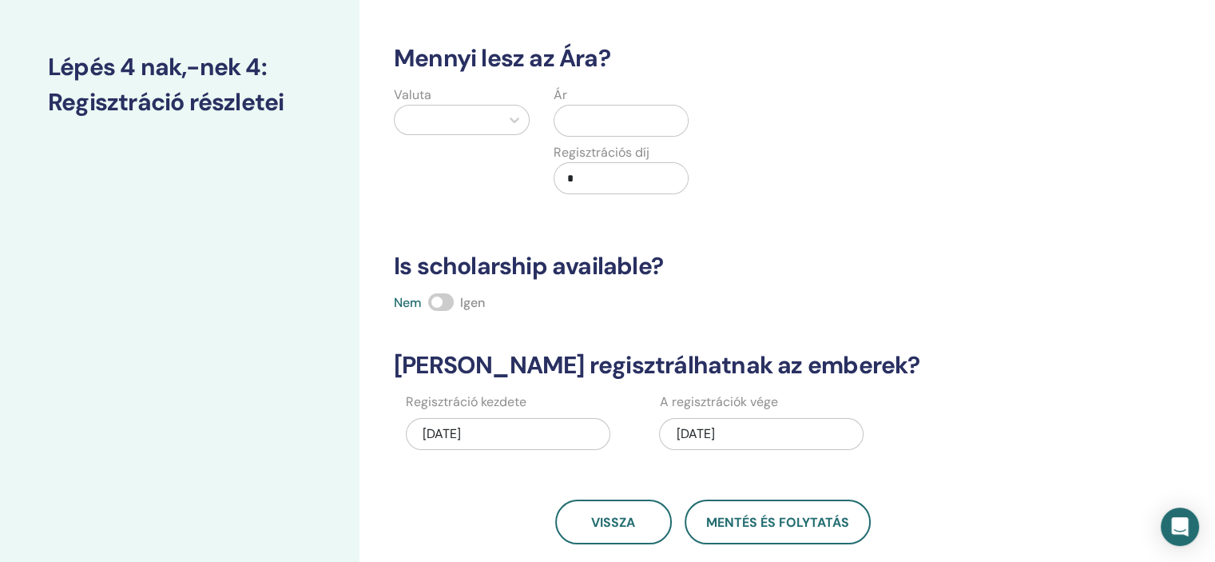
scroll to position [160, 0]
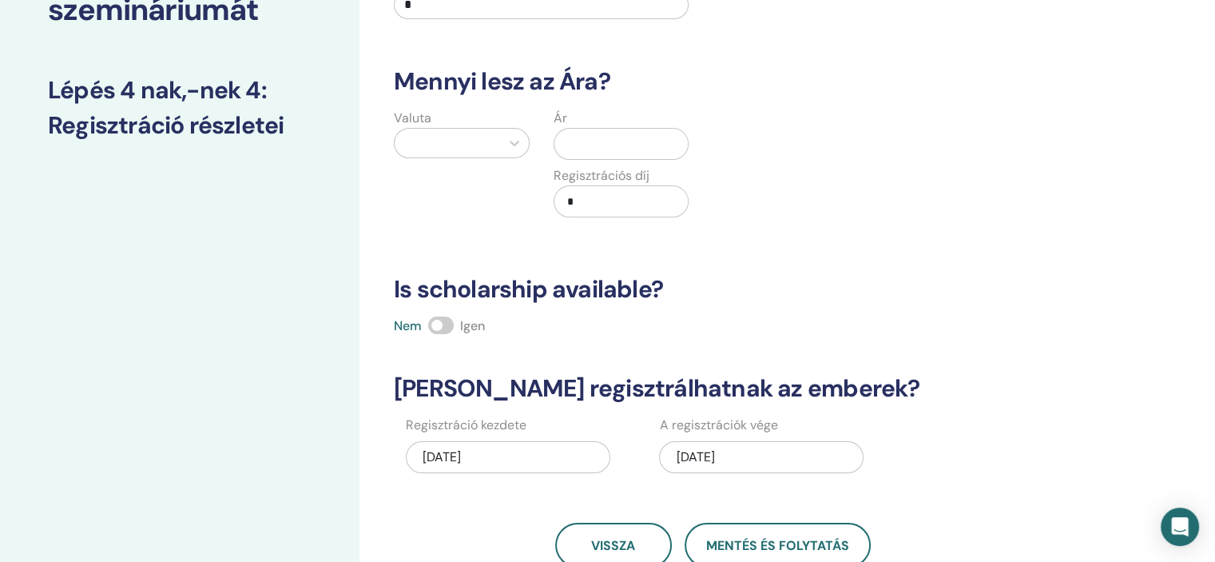
click at [438, 324] on span at bounding box center [441, 325] width 26 height 18
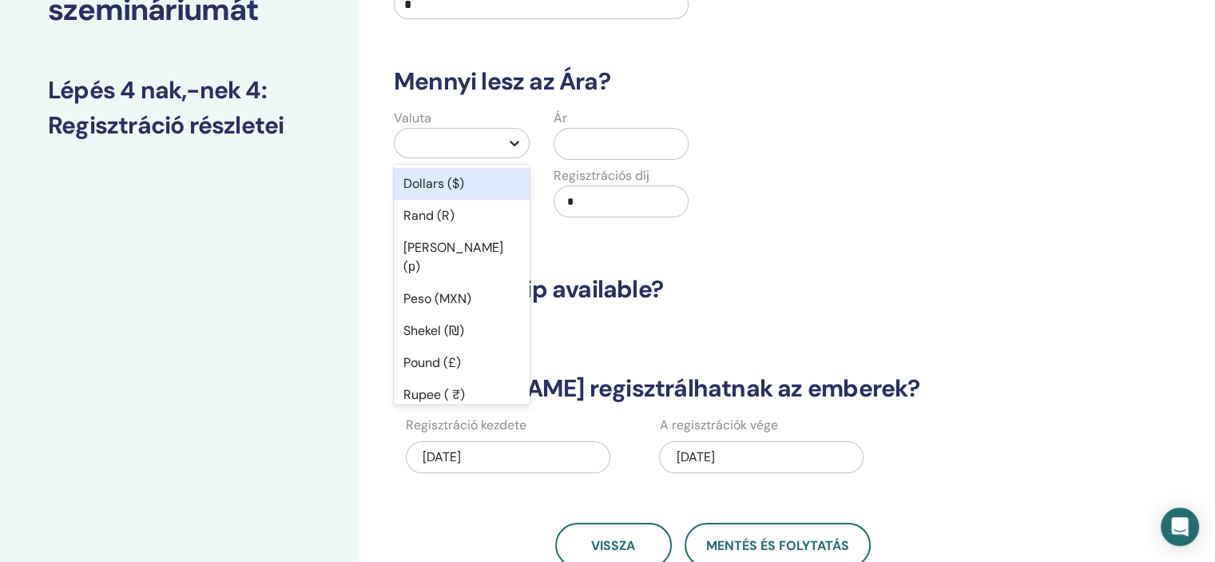
click at [512, 144] on icon at bounding box center [515, 144] width 10 height 6
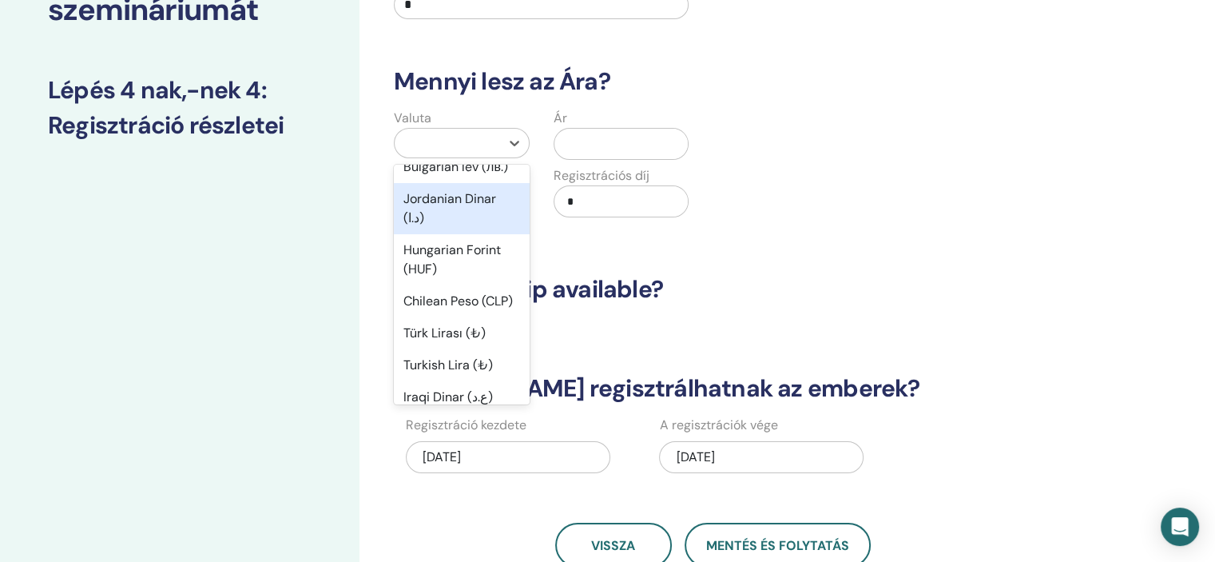
scroll to position [1039, 0]
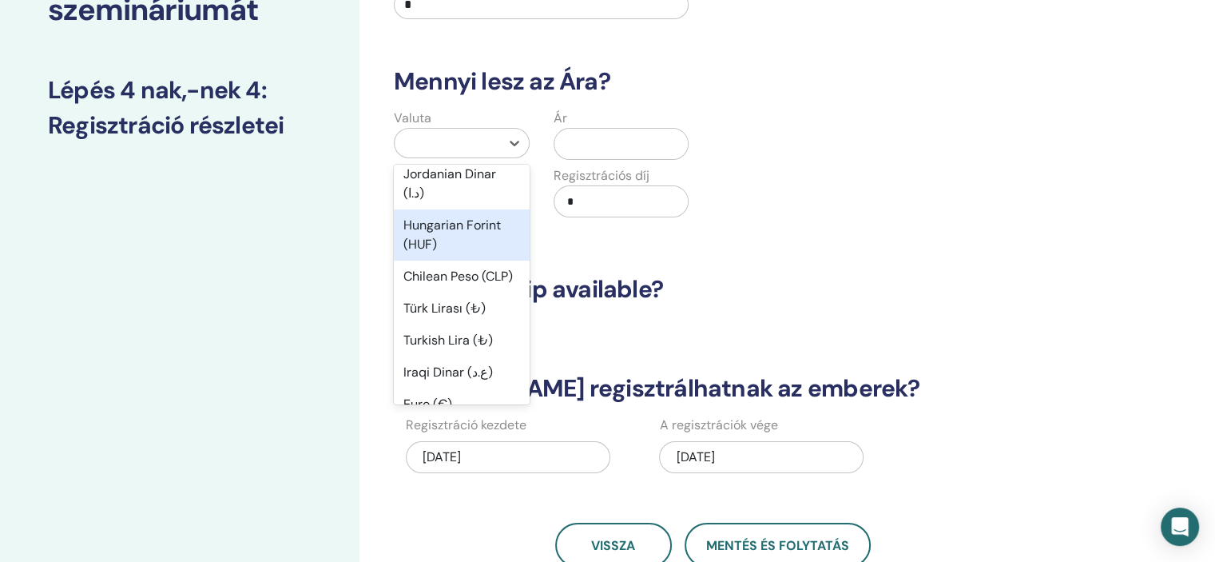
click at [454, 261] on div "Hungarian Forint (HUF)" at bounding box center [462, 234] width 136 height 51
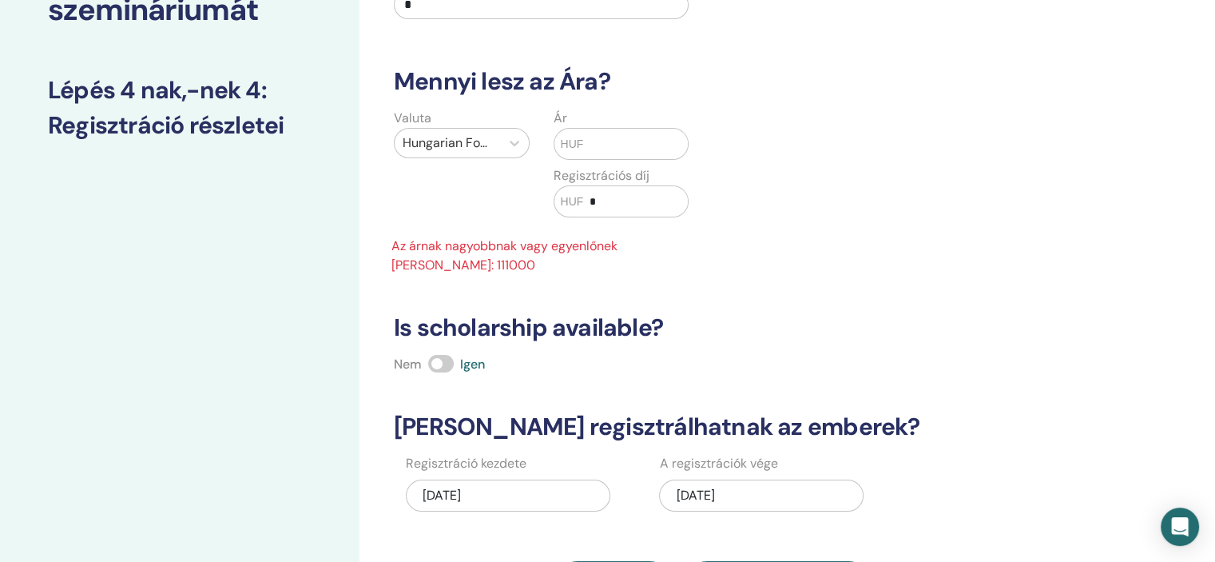
click at [614, 144] on input "text" at bounding box center [635, 144] width 105 height 30
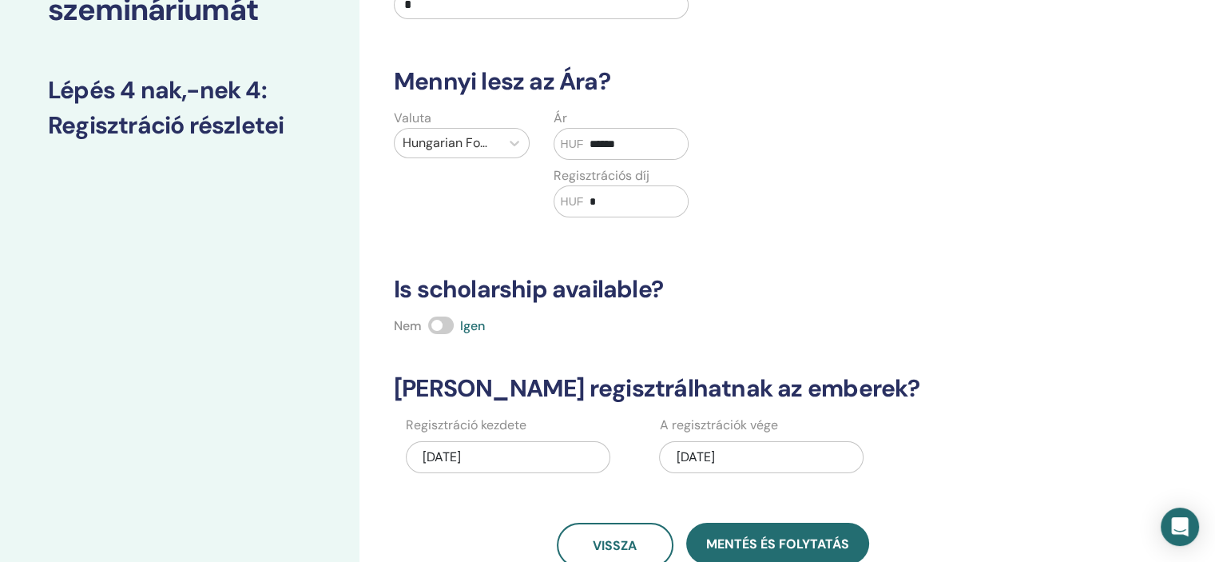
scroll to position [80, 0]
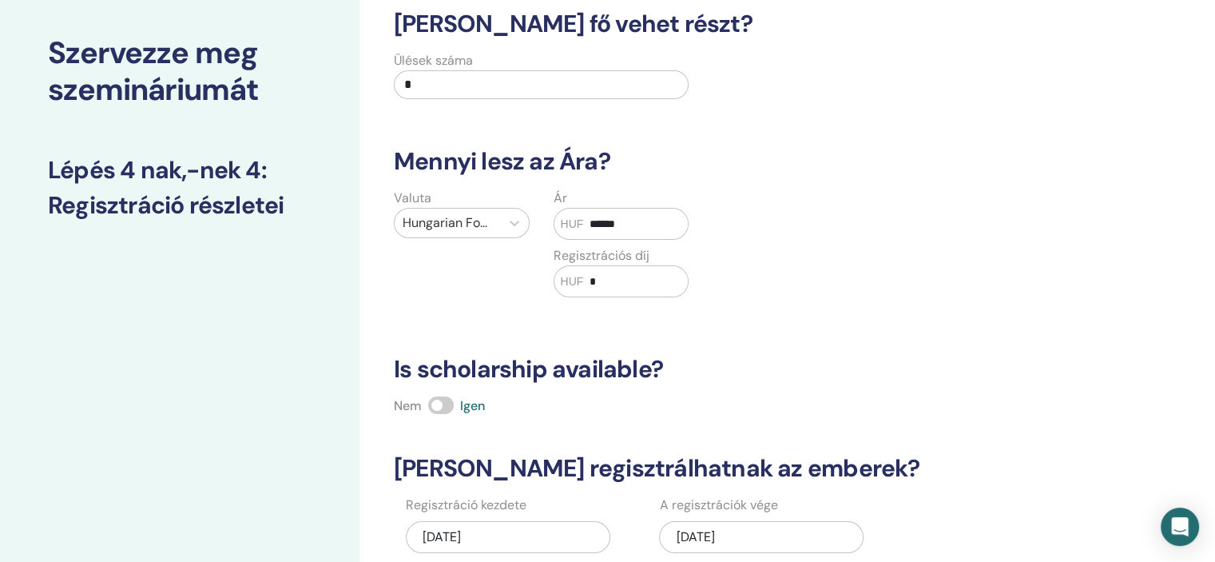
type input "******"
click at [441, 86] on input "*" at bounding box center [541, 84] width 295 height 29
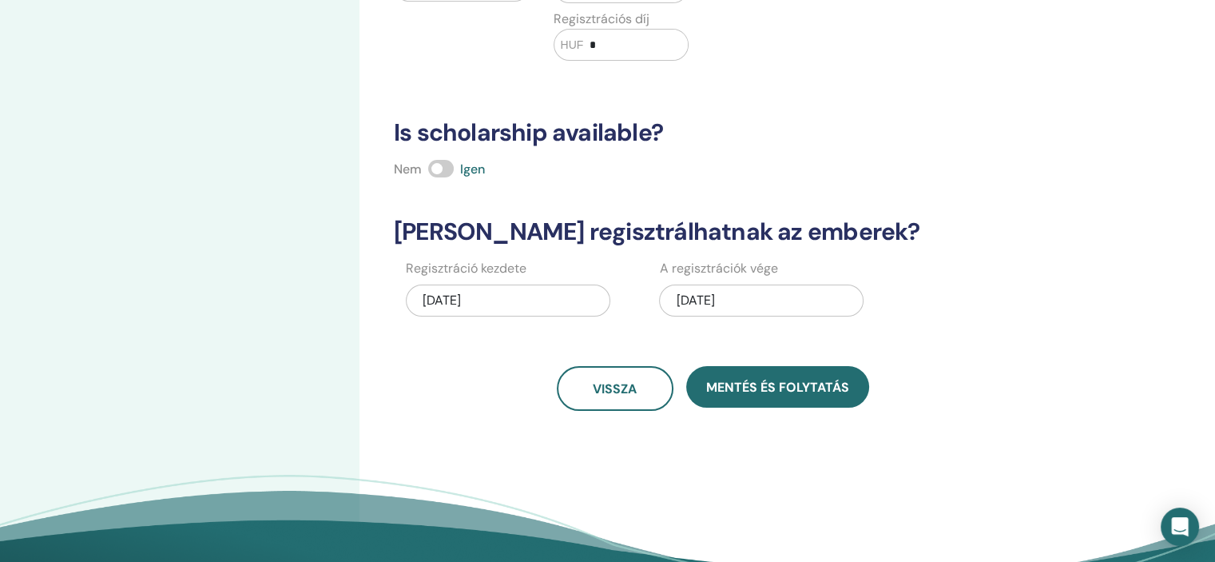
scroll to position [320, 0]
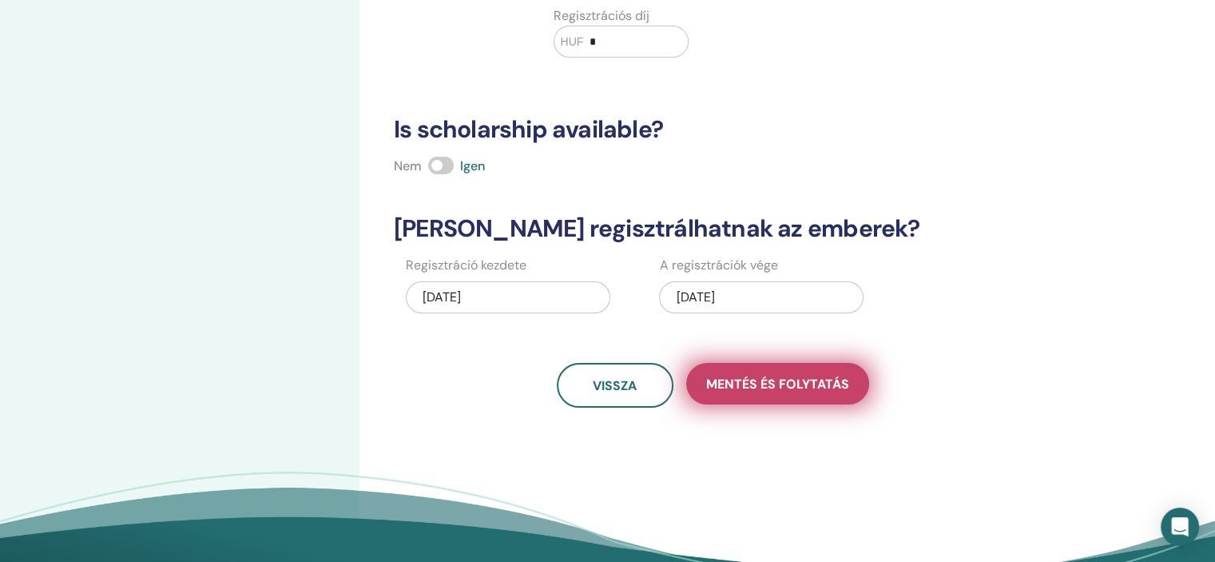
type input "**"
click at [772, 381] on span "Mentés és folytatás" at bounding box center [777, 384] width 143 height 17
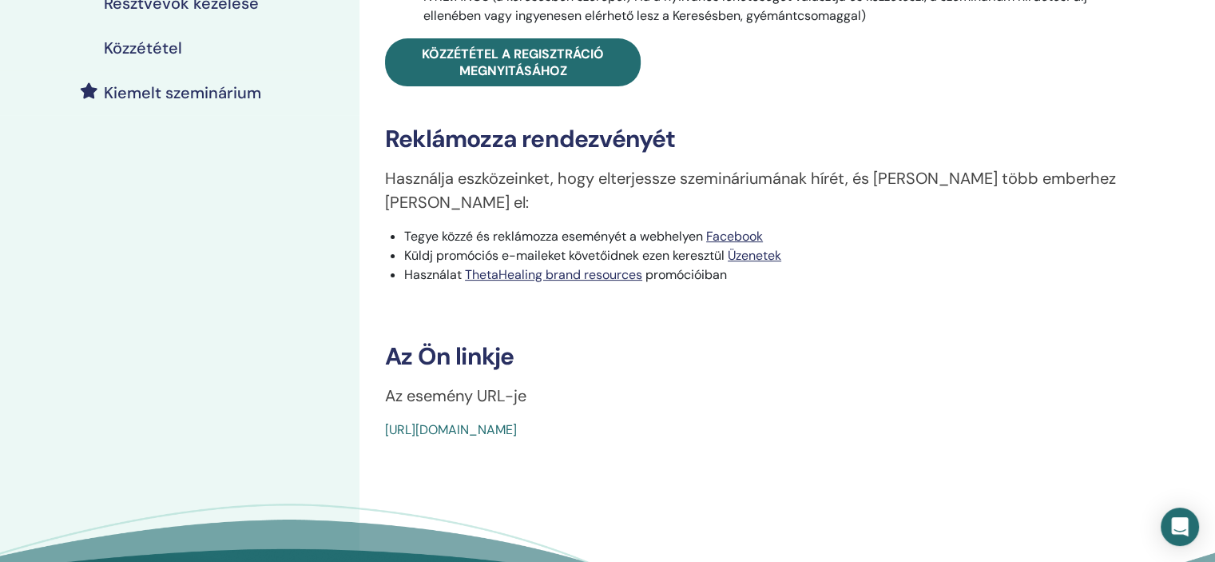
scroll to position [400, 0]
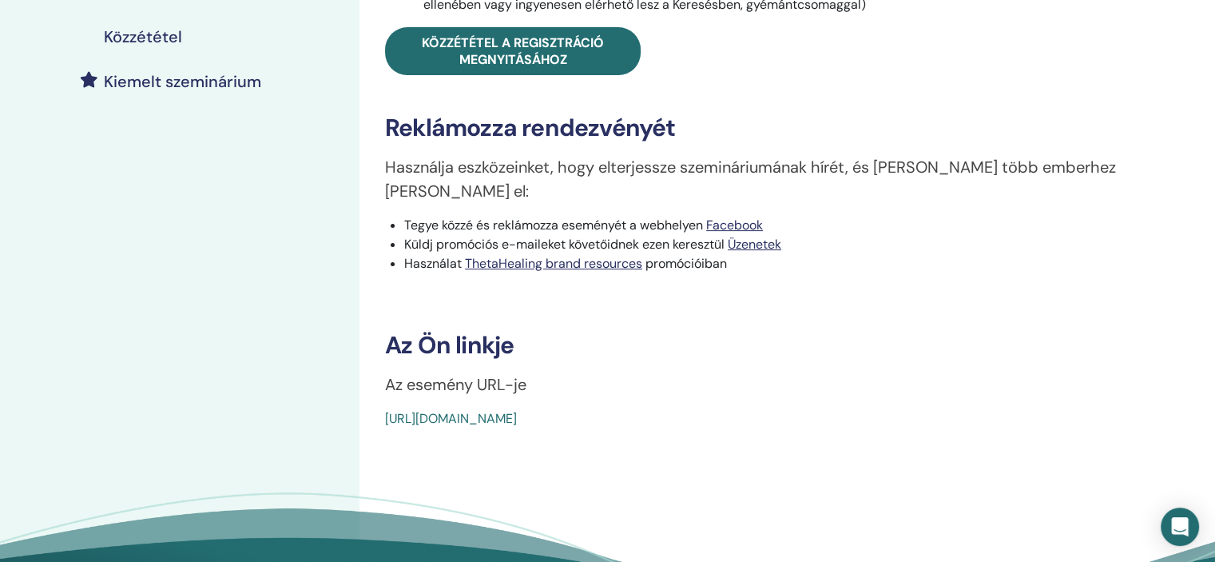
drag, startPoint x: 764, startPoint y: 392, endPoint x: 382, endPoint y: 380, distance: 382.2
click at [382, 380] on div "Dig Deeper Esemény típus Online Esemény állapota Nincs közzétéve Regisztrációk …" at bounding box center [764, 59] width 791 height 738
drag, startPoint x: 467, startPoint y: 396, endPoint x: 765, endPoint y: 380, distance: 298.5
click at [765, 380] on div "Dig Deeper Esemény típus Online Esemény állapota Nincs közzétéve Regisztrációk …" at bounding box center [764, 59] width 791 height 738
copy link "https://www.thetahealing.com/seminar-376231-details.html"
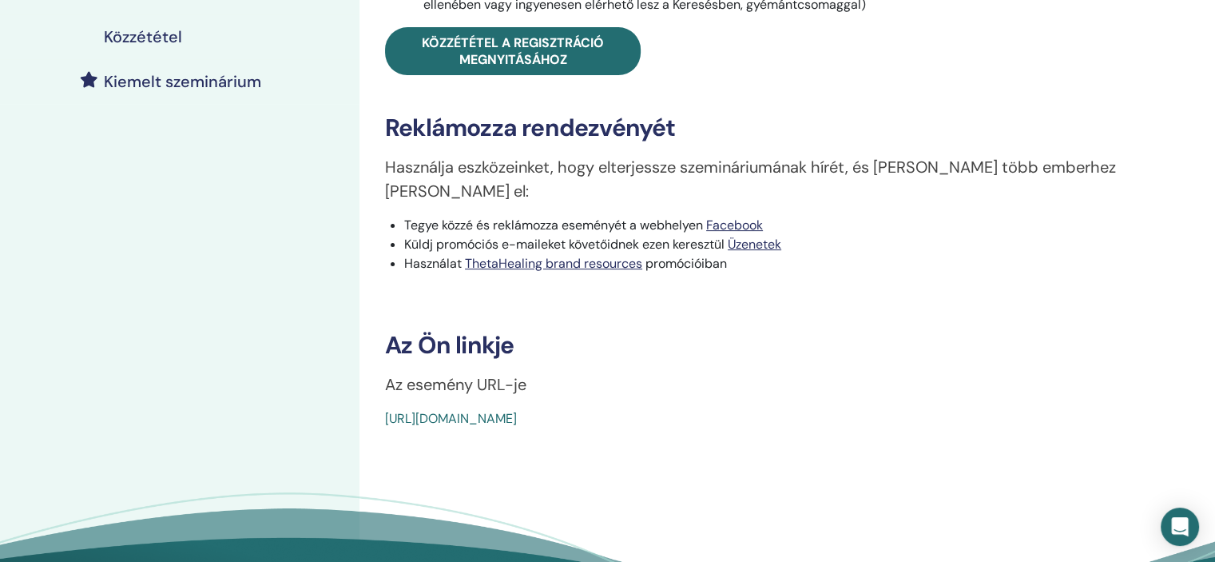
click at [763, 409] on div "https://www.thetahealing.com/seminar-376231-details.html" at bounding box center [701, 418] width 633 height 19
drag, startPoint x: 763, startPoint y: 390, endPoint x: 364, endPoint y: 390, distance: 399.6
click at [364, 390] on div "Dig Deeper Esemény típus Online Esemény állapota Nincs közzétéve Regisztrációk …" at bounding box center [765, 152] width 810 height 1000
click at [738, 409] on div "https://www.thetahealing.com/seminar-376231-details.html" at bounding box center [701, 418] width 633 height 19
click at [507, 410] on link "https://www.thetahealing.com/seminar-376231-details.html" at bounding box center [451, 418] width 132 height 17
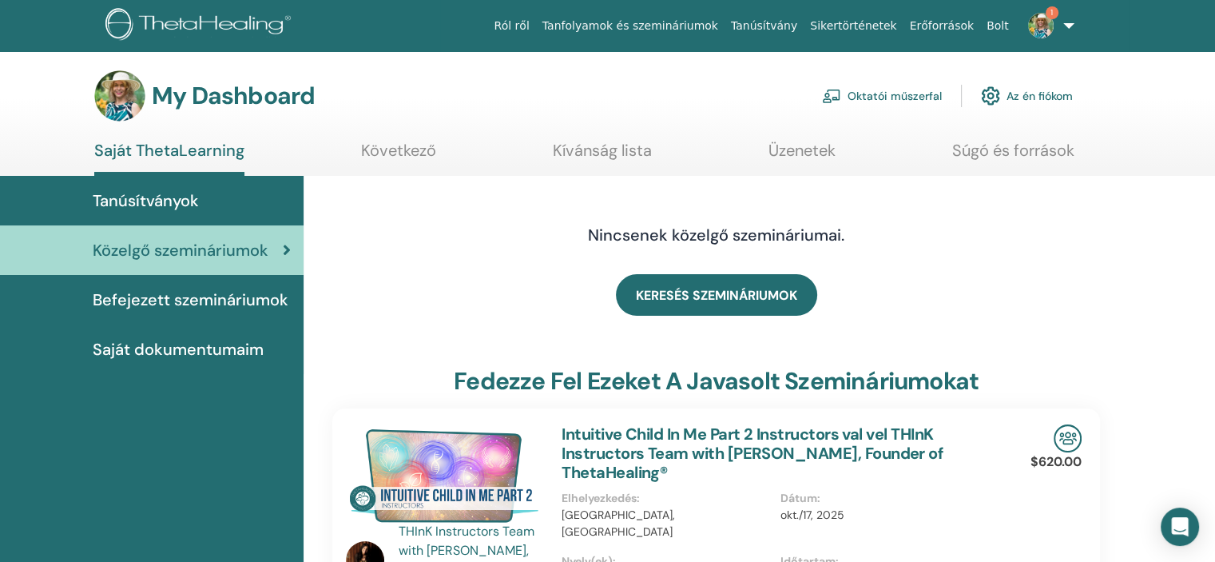
click at [234, 249] on span "Közelgő szemináriumok" at bounding box center [181, 250] width 176 height 24
click at [913, 94] on link "Oktatói műszerfal" at bounding box center [882, 95] width 120 height 35
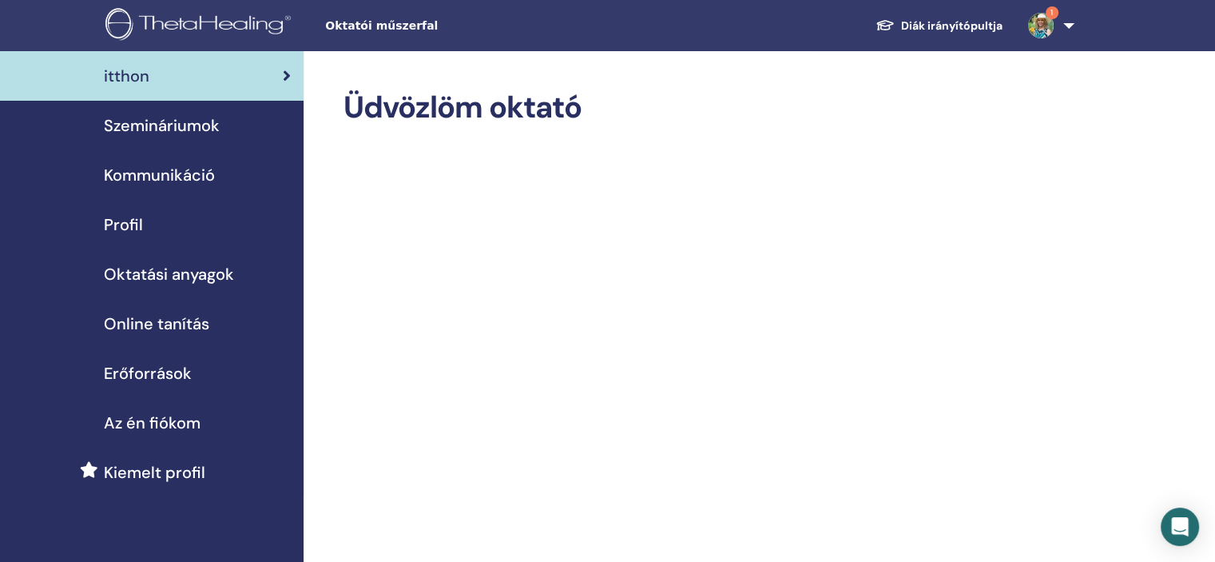
click at [200, 119] on span "Szemináriumok" at bounding box center [162, 125] width 116 height 24
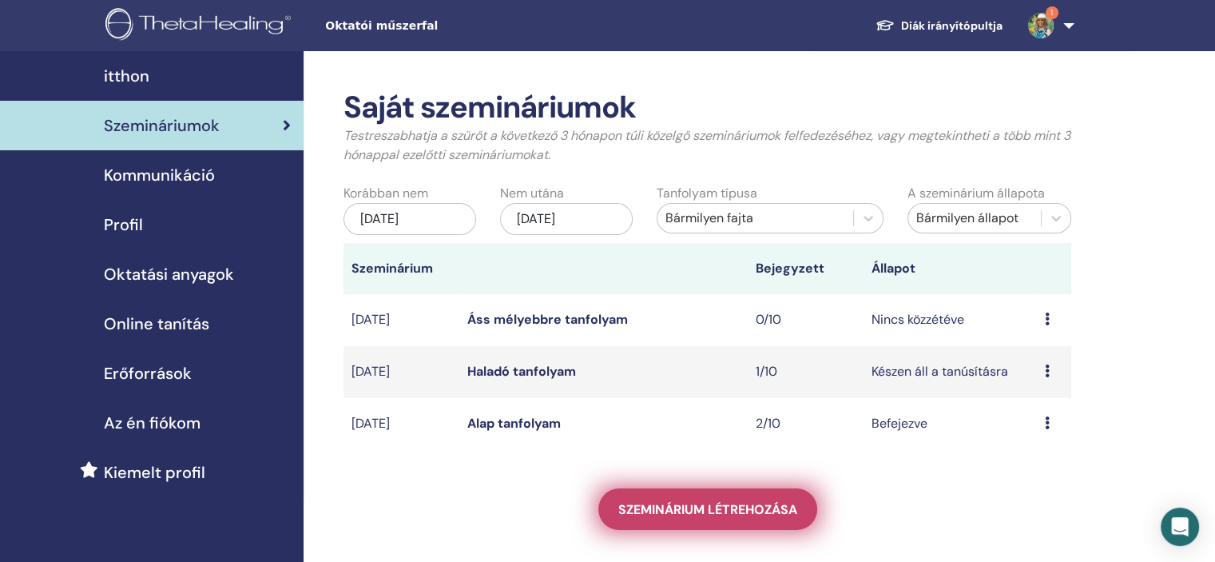
click at [738, 504] on span "Szeminárium létrehozása" at bounding box center [708, 509] width 179 height 17
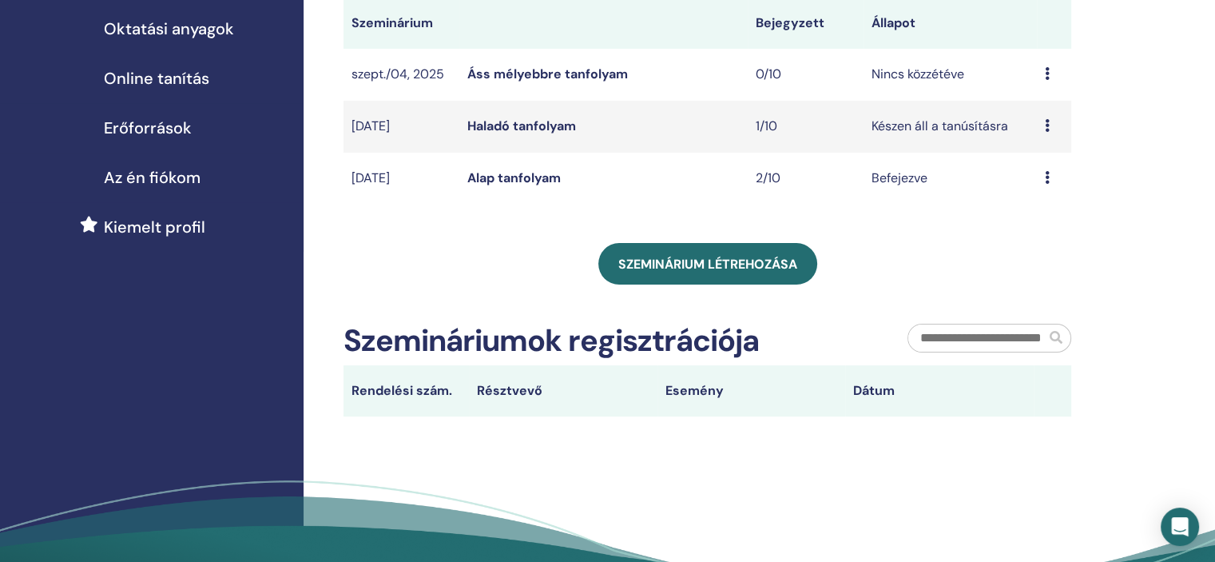
scroll to position [160, 0]
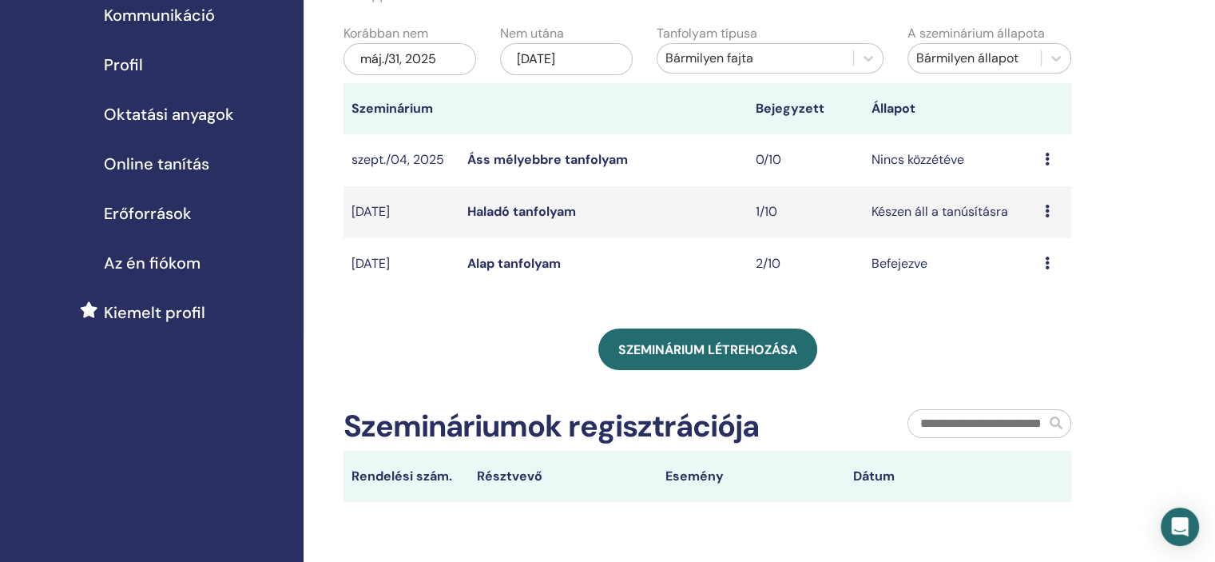
click at [885, 164] on td "Nincs közzétéve" at bounding box center [950, 160] width 173 height 52
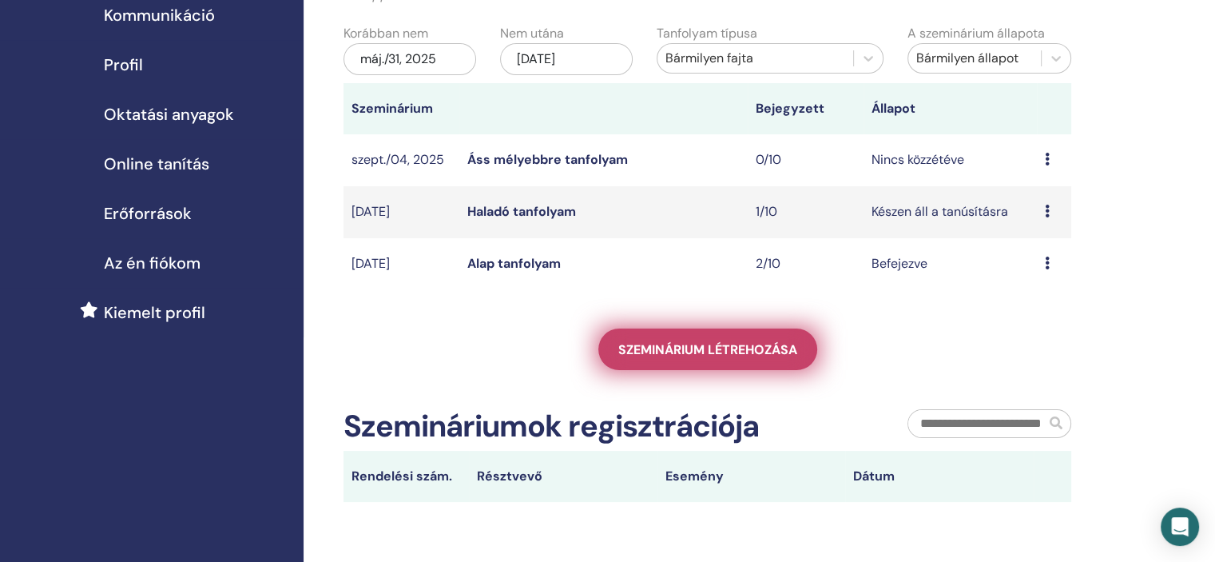
scroll to position [0, 0]
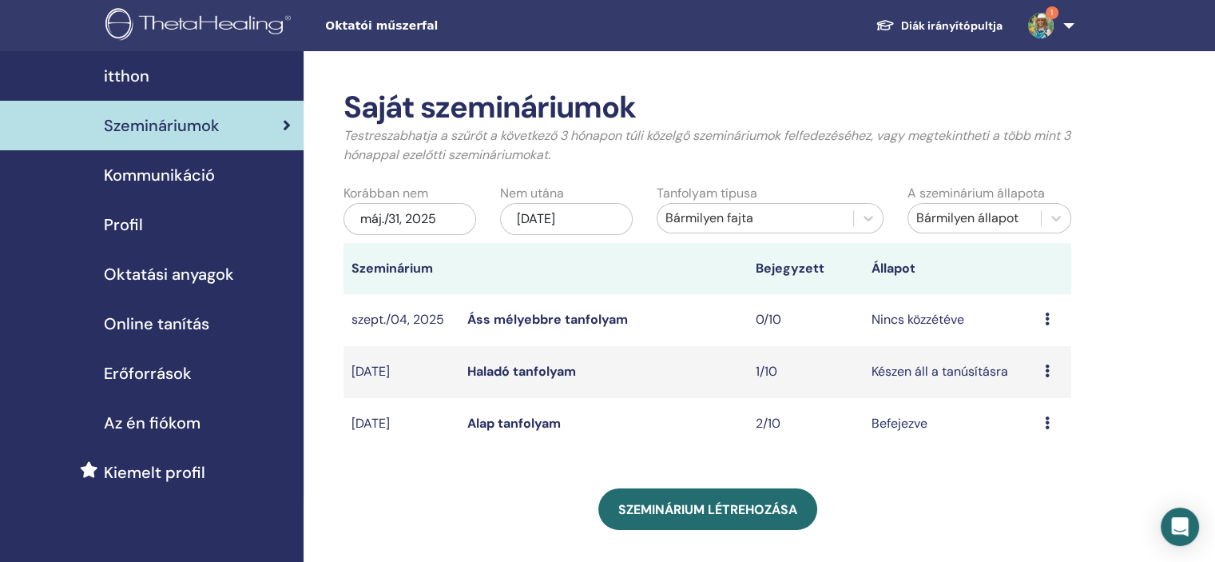
click at [550, 322] on link "Áss mélyebbre tanfolyam" at bounding box center [547, 319] width 161 height 17
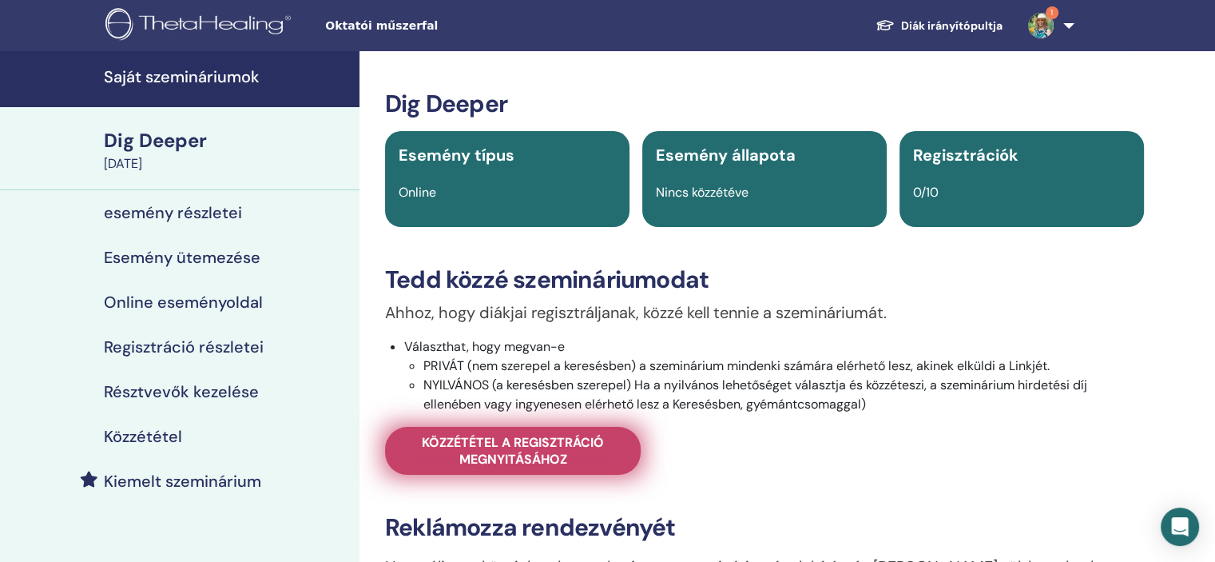
click at [541, 448] on span "Közzététel a regisztráció megnyitásához" at bounding box center [513, 451] width 216 height 34
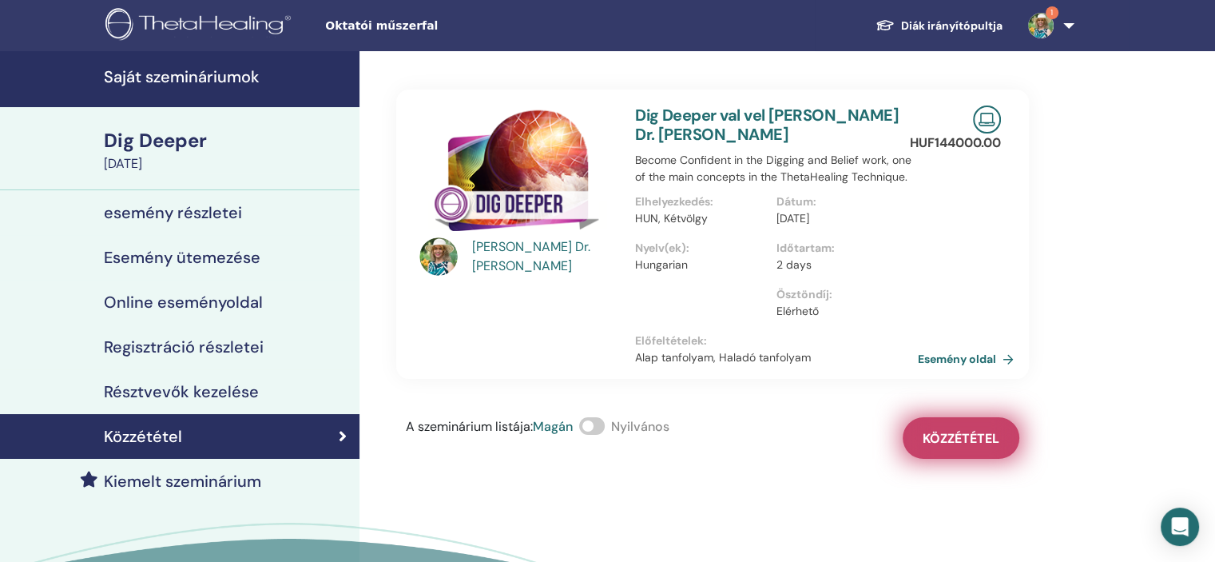
click at [947, 447] on button "Közzététel" at bounding box center [961, 438] width 117 height 42
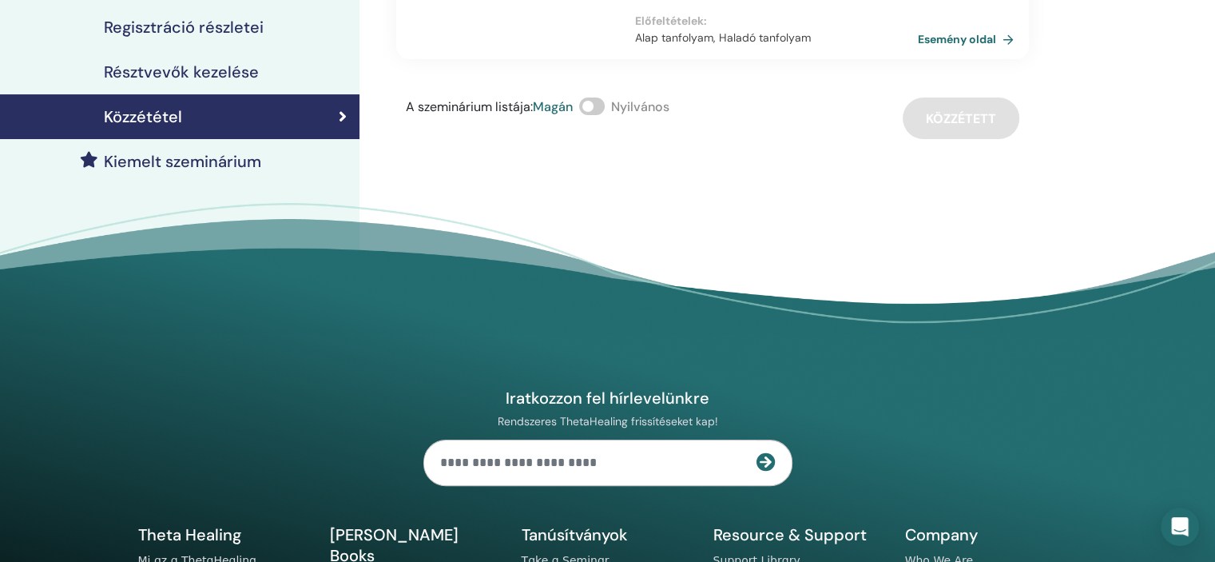
scroll to position [160, 0]
